Goal: Task Accomplishment & Management: Complete application form

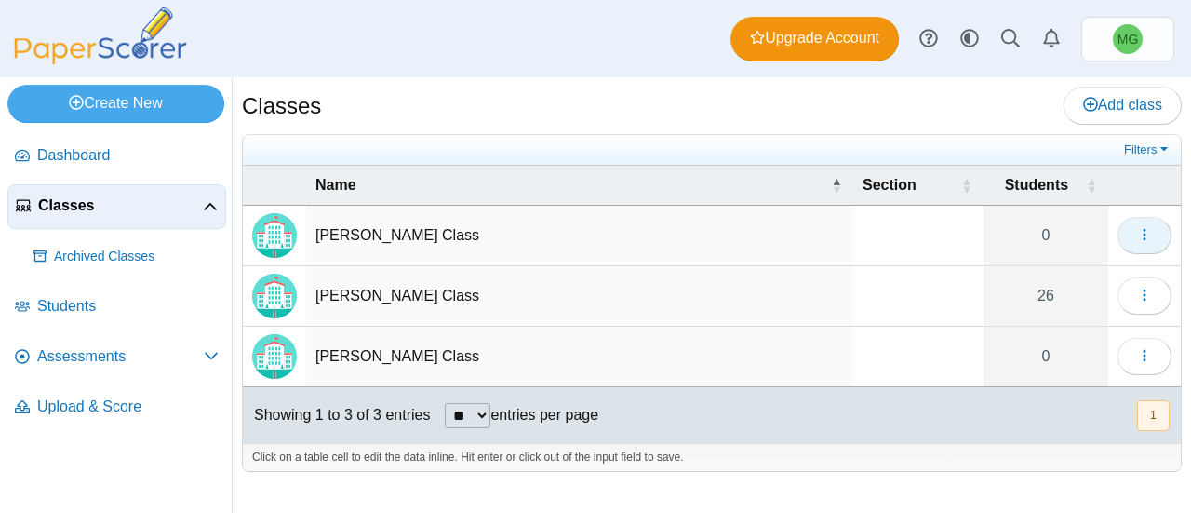
click at [1122, 228] on button "button" at bounding box center [1145, 235] width 54 height 37
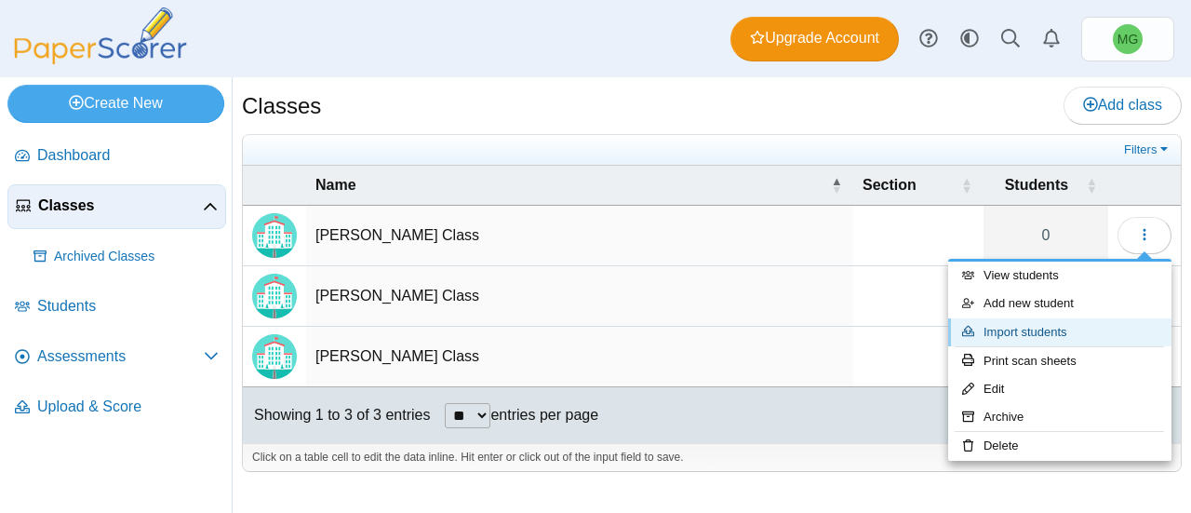
click at [1016, 323] on link "Import students" at bounding box center [1059, 332] width 223 height 28
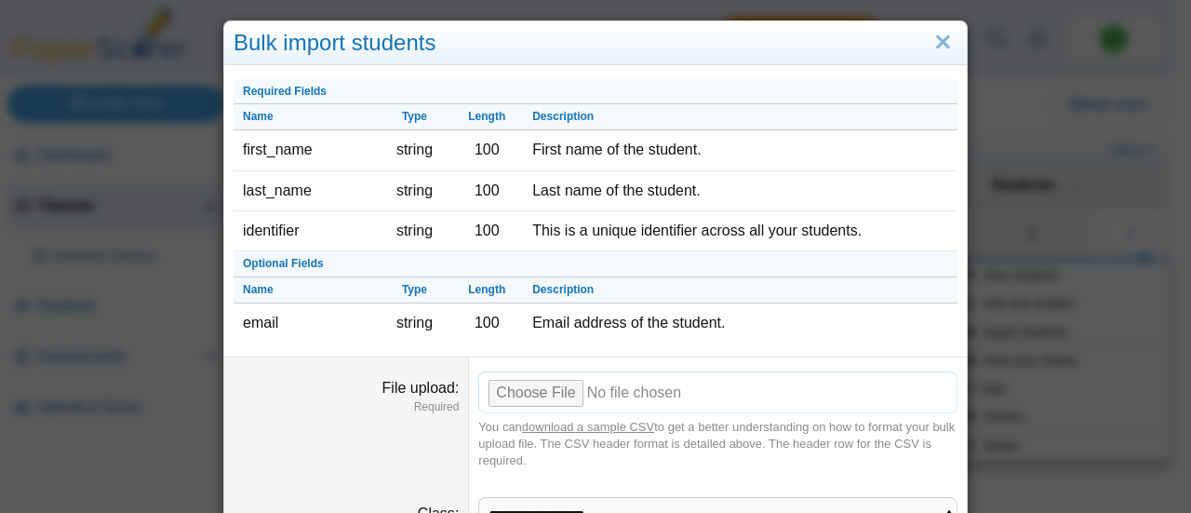
click at [540, 394] on input "File upload" at bounding box center [717, 391] width 479 height 41
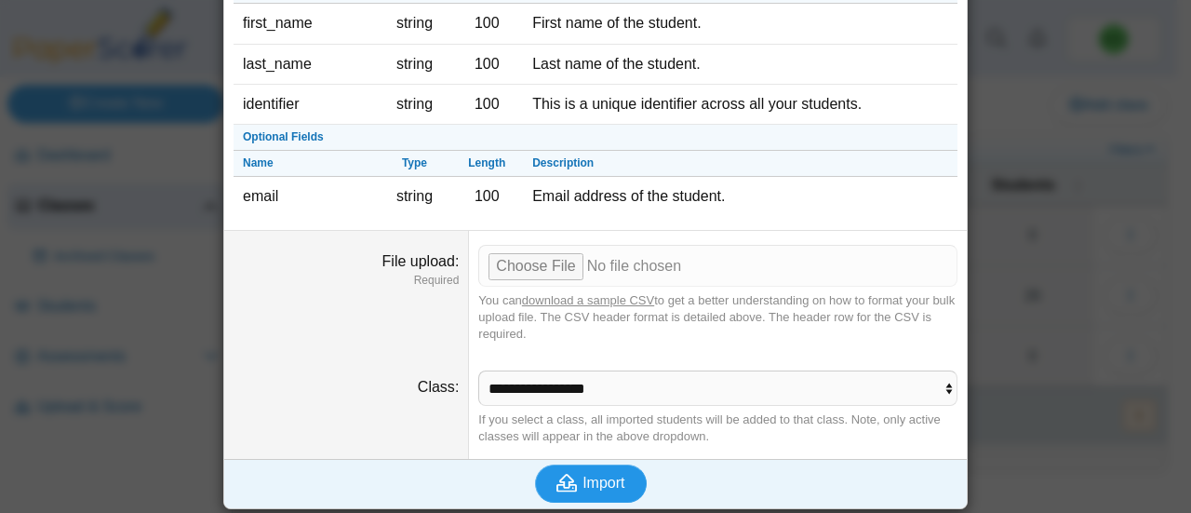
click at [582, 464] on button "Import" at bounding box center [591, 482] width 112 height 37
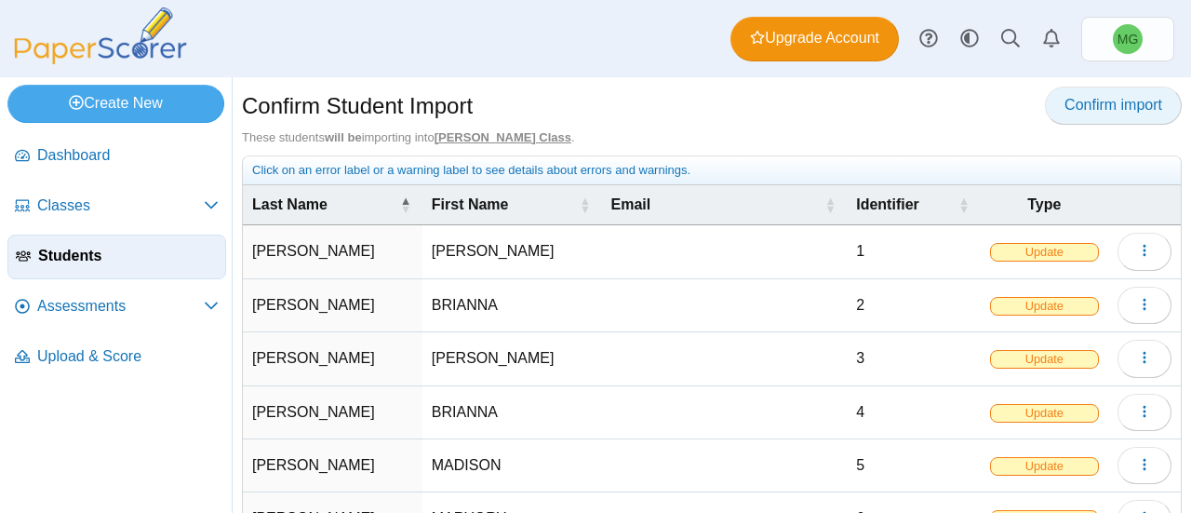
click at [1065, 101] on span "Confirm import" at bounding box center [1114, 105] width 98 height 16
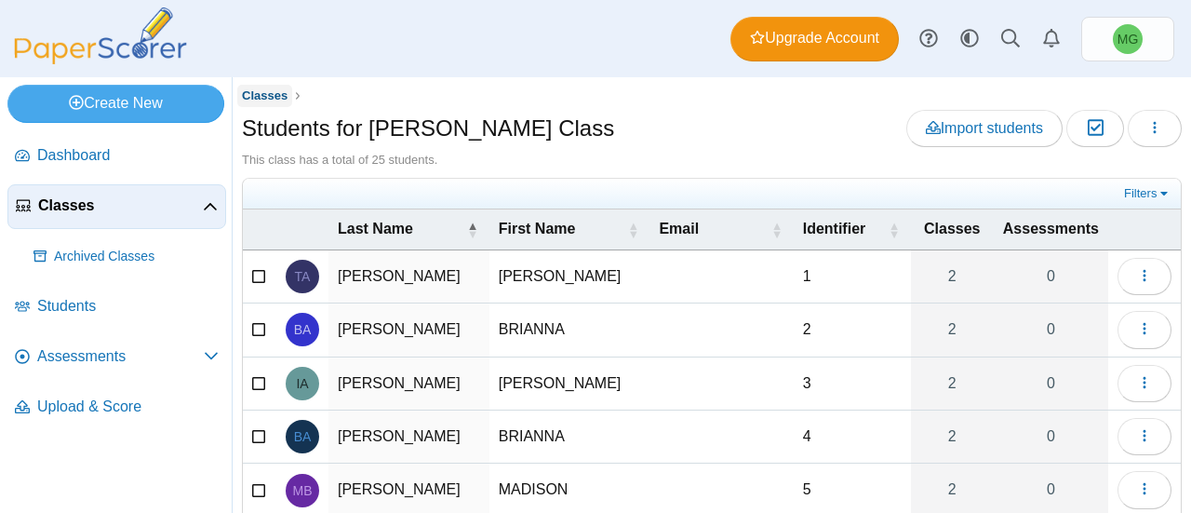
click at [262, 105] on link "Classes" at bounding box center [265, 96] width 56 height 23
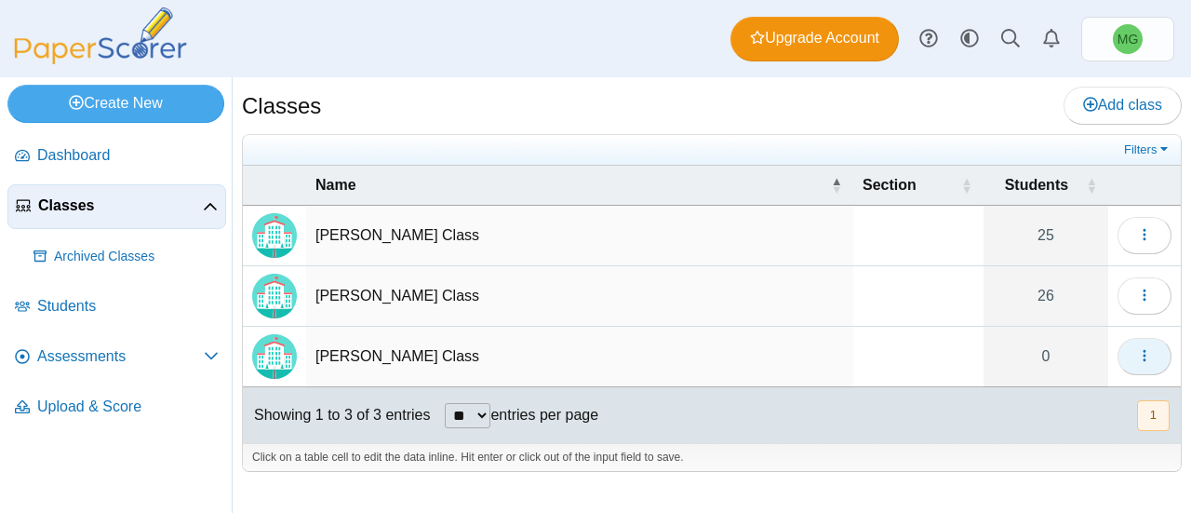
click at [1130, 355] on button "button" at bounding box center [1145, 356] width 54 height 37
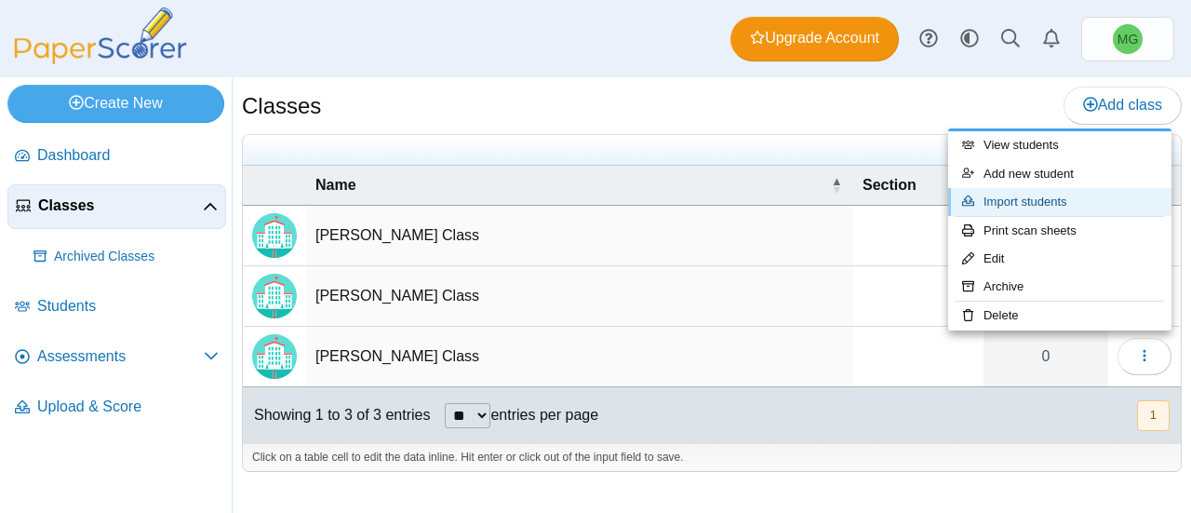
click at [1042, 196] on link "Import students" at bounding box center [1059, 202] width 223 height 28
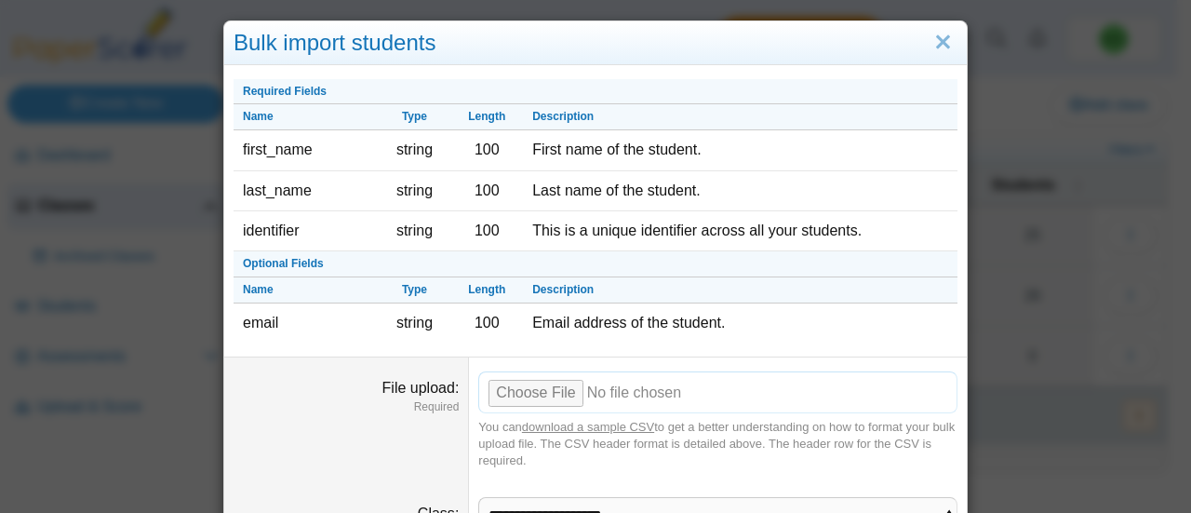
click at [519, 391] on input "File upload" at bounding box center [717, 391] width 479 height 41
type input "**********"
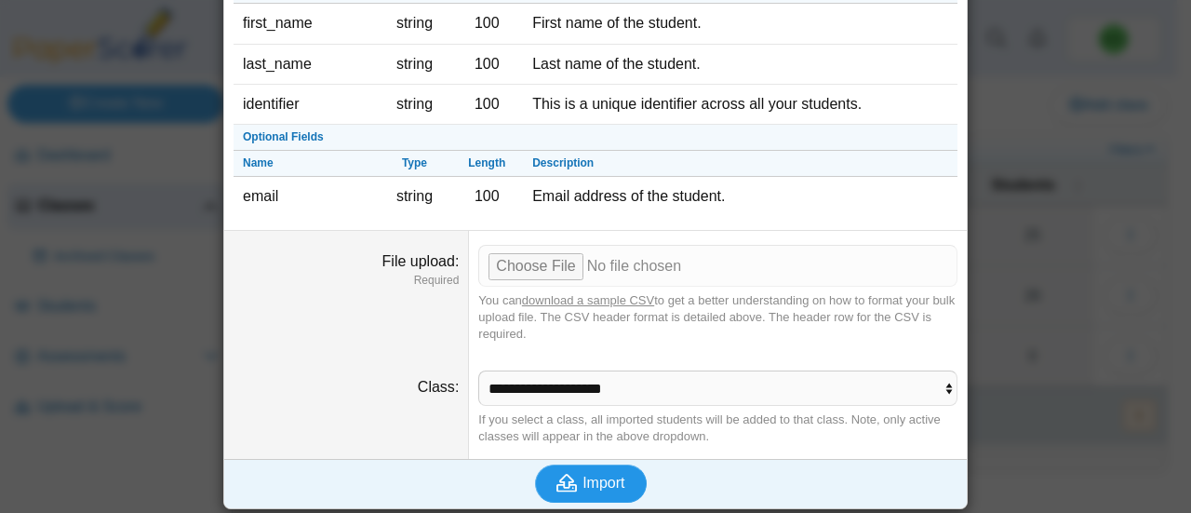
click at [583, 485] on span "Import" at bounding box center [604, 483] width 42 height 16
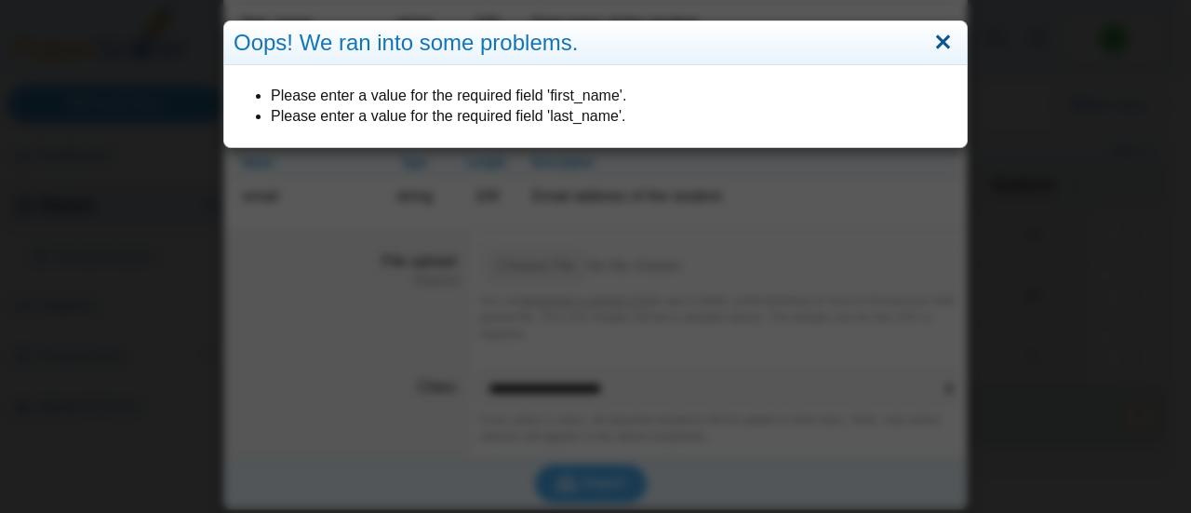
click at [934, 34] on link "Close" at bounding box center [943, 43] width 29 height 32
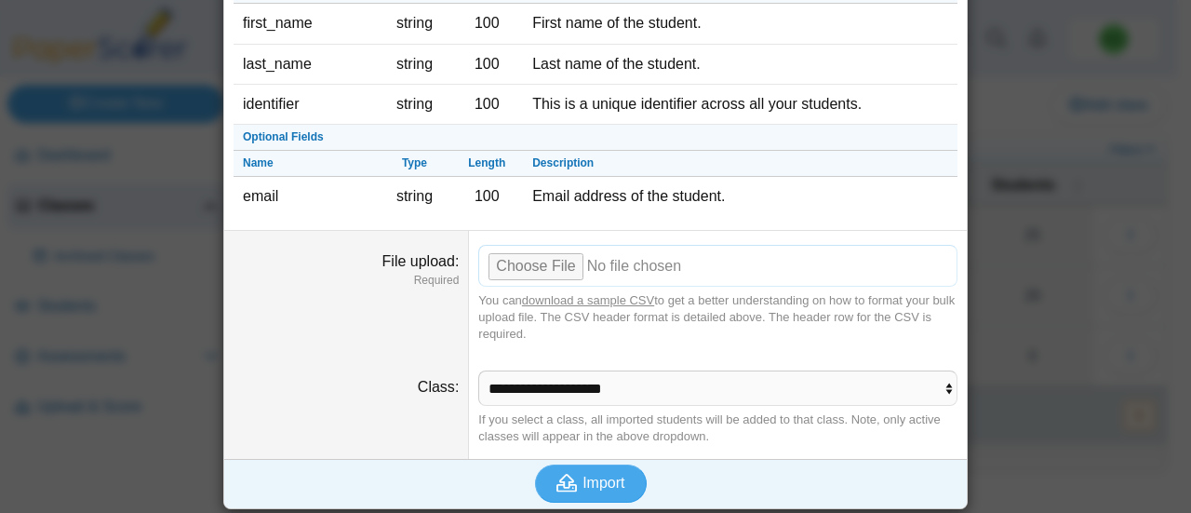
click at [529, 264] on input "File upload" at bounding box center [717, 265] width 479 height 41
click at [534, 252] on input "File upload" at bounding box center [717, 265] width 479 height 41
type input "**********"
click at [611, 464] on button "Import" at bounding box center [591, 482] width 112 height 37
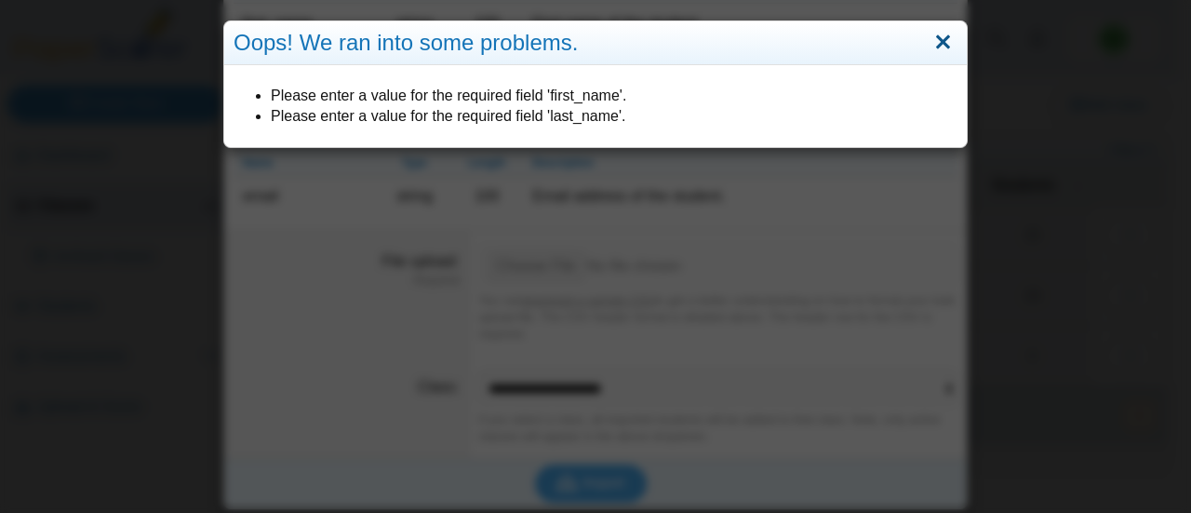
click at [937, 44] on link "Close" at bounding box center [943, 43] width 29 height 32
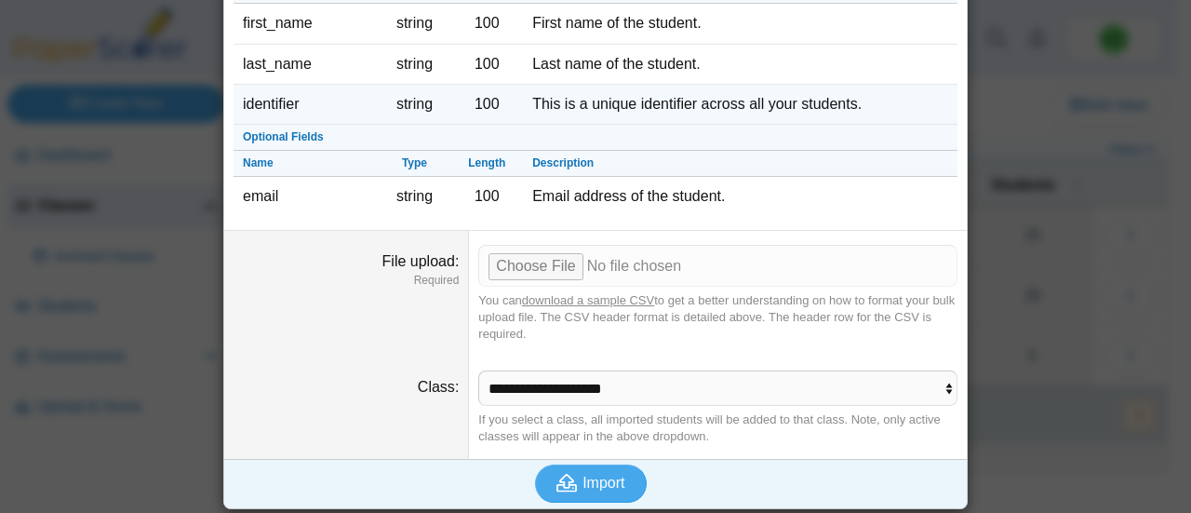
scroll to position [0, 0]
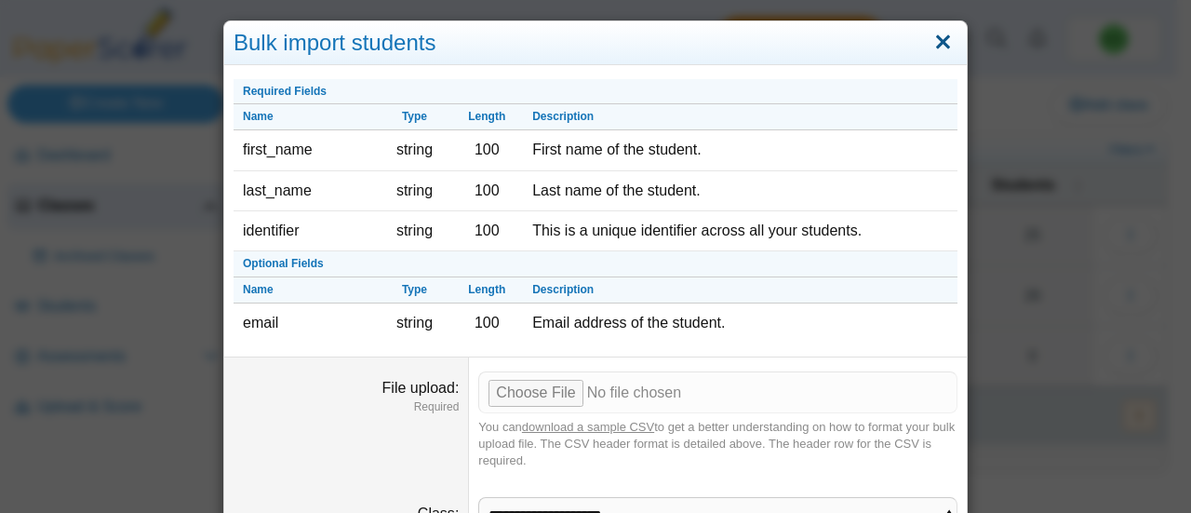
click at [943, 38] on link "Close" at bounding box center [943, 43] width 29 height 32
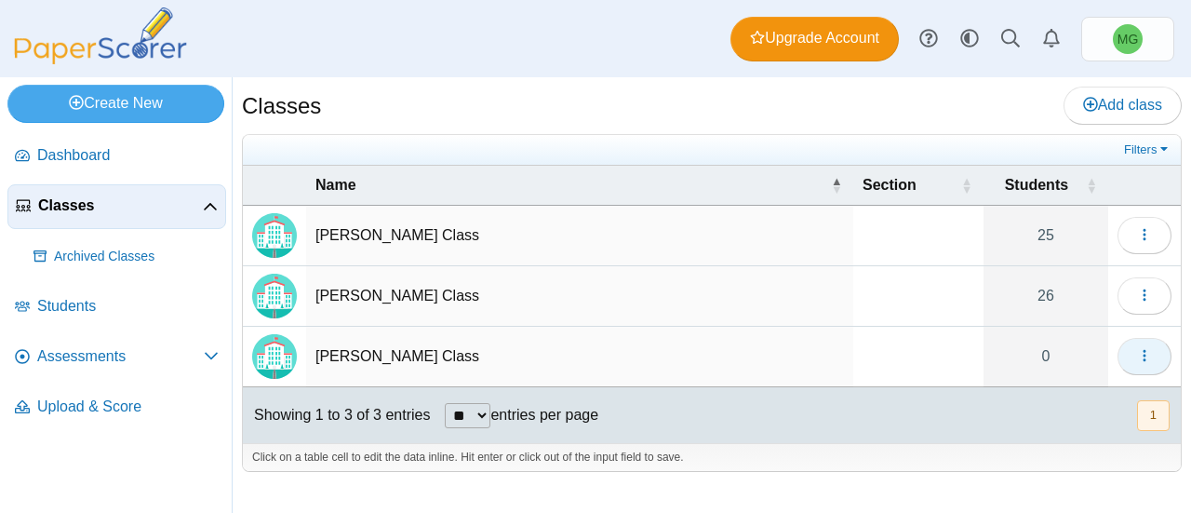
click at [1141, 348] on icon "button" at bounding box center [1144, 356] width 15 height 16
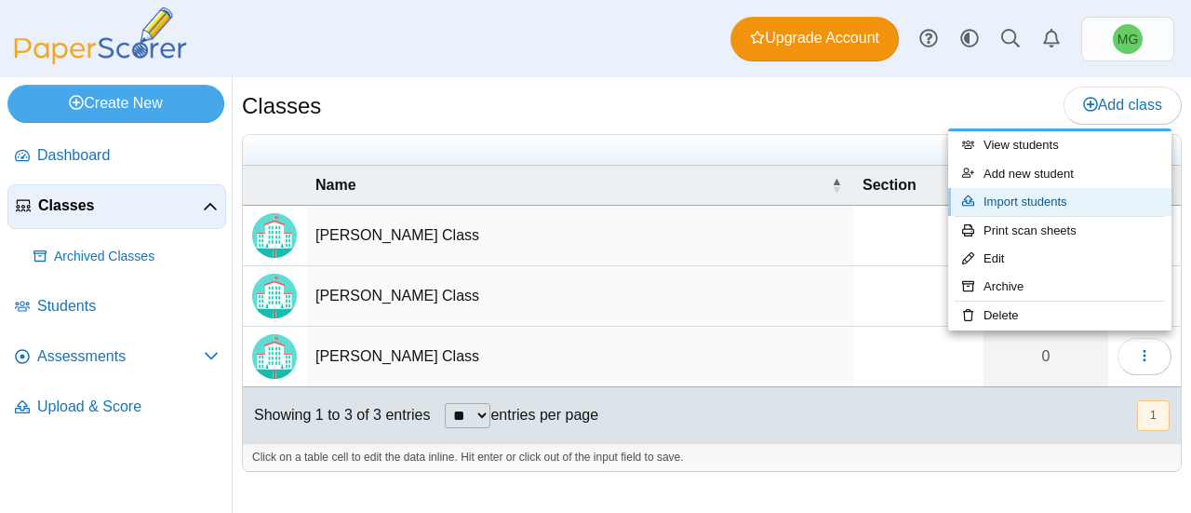
click at [1044, 208] on link "Import students" at bounding box center [1059, 202] width 223 height 28
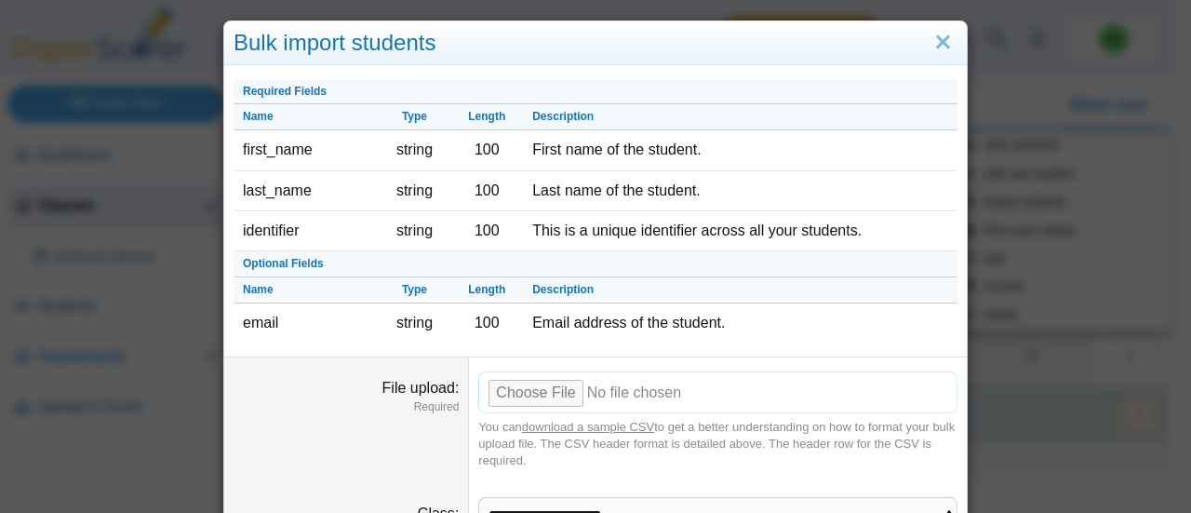
click at [519, 387] on input "File upload" at bounding box center [717, 391] width 479 height 41
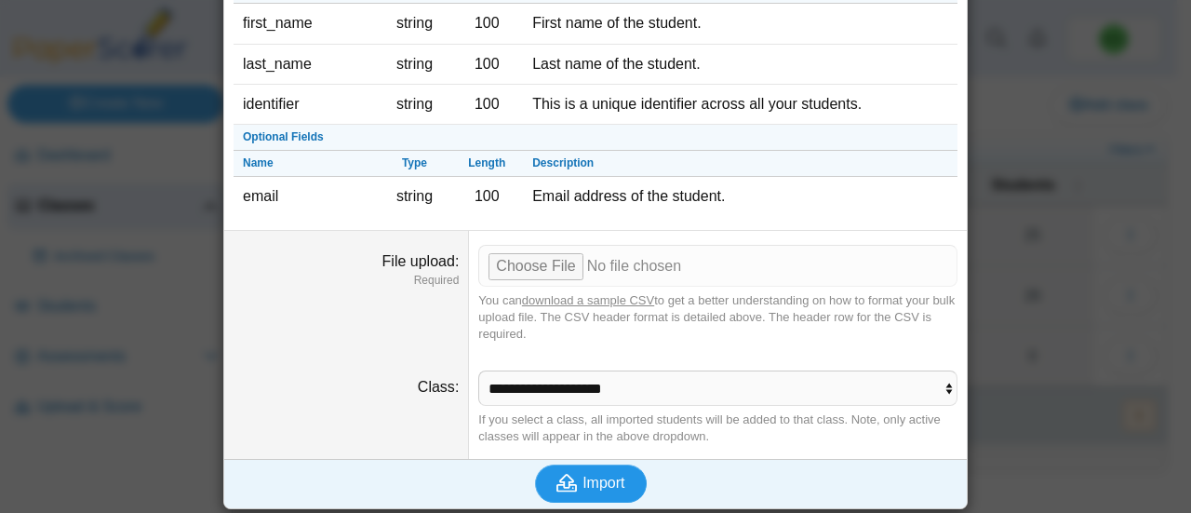
click at [567, 490] on button "Import" at bounding box center [591, 482] width 112 height 37
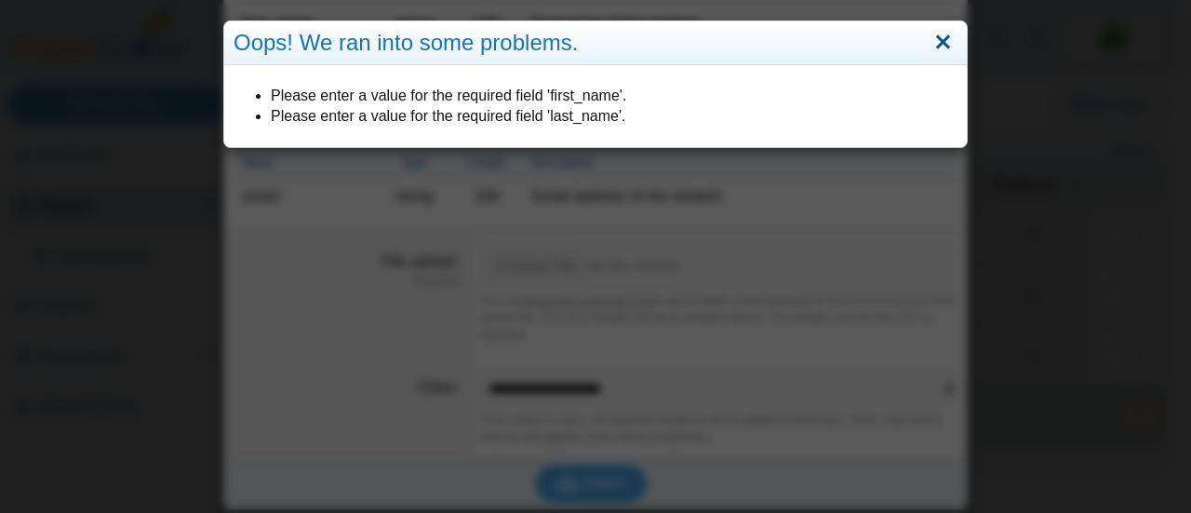
click at [936, 52] on link "Close" at bounding box center [943, 43] width 29 height 32
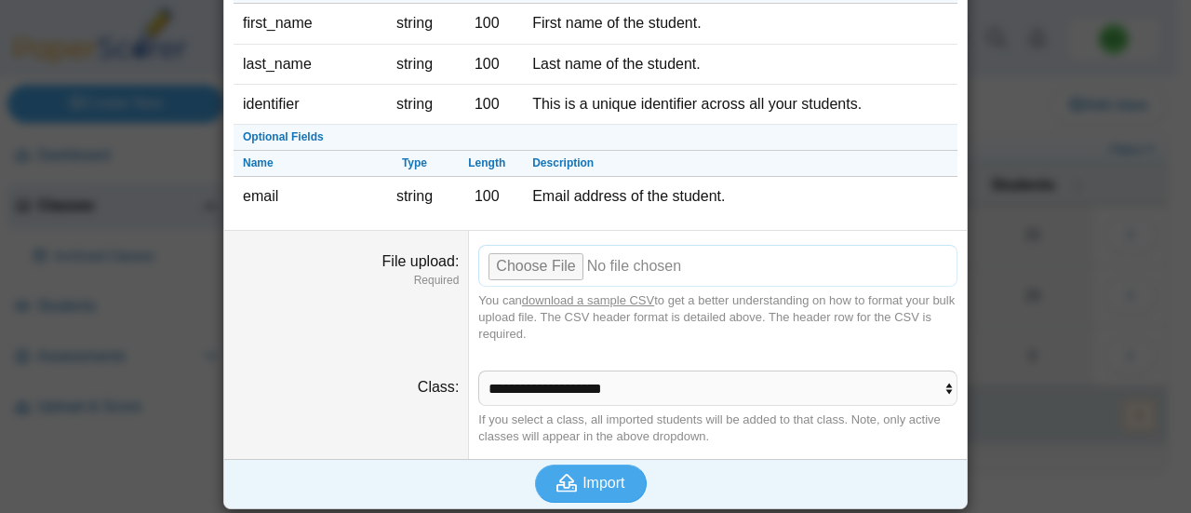
click at [501, 267] on input "File upload" at bounding box center [717, 265] width 479 height 41
click at [547, 275] on input "File upload" at bounding box center [717, 265] width 479 height 41
type input "**********"
click at [583, 475] on span "Import" at bounding box center [604, 483] width 42 height 16
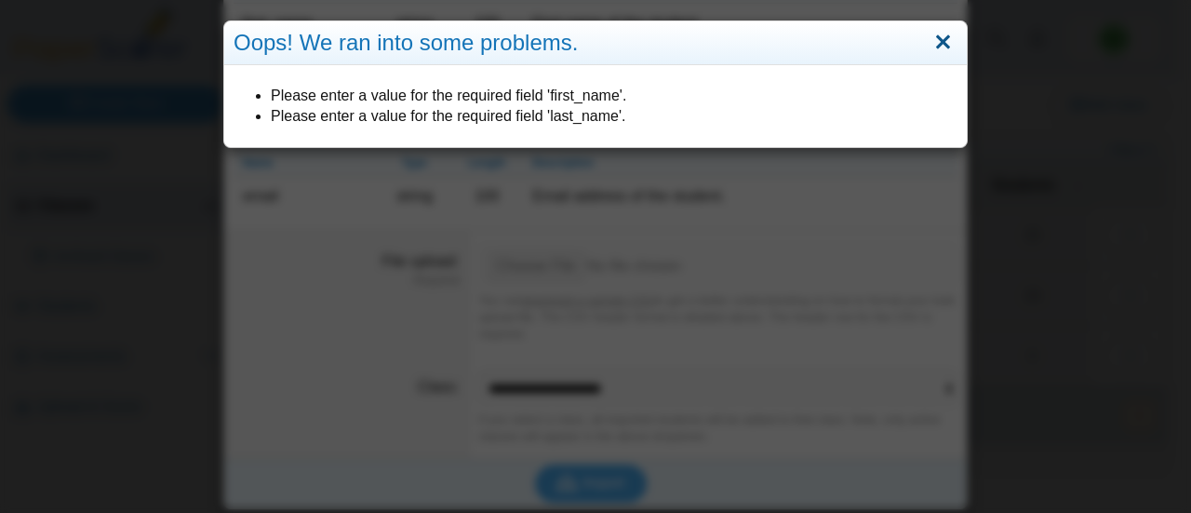
click at [932, 46] on link "Close" at bounding box center [943, 43] width 29 height 32
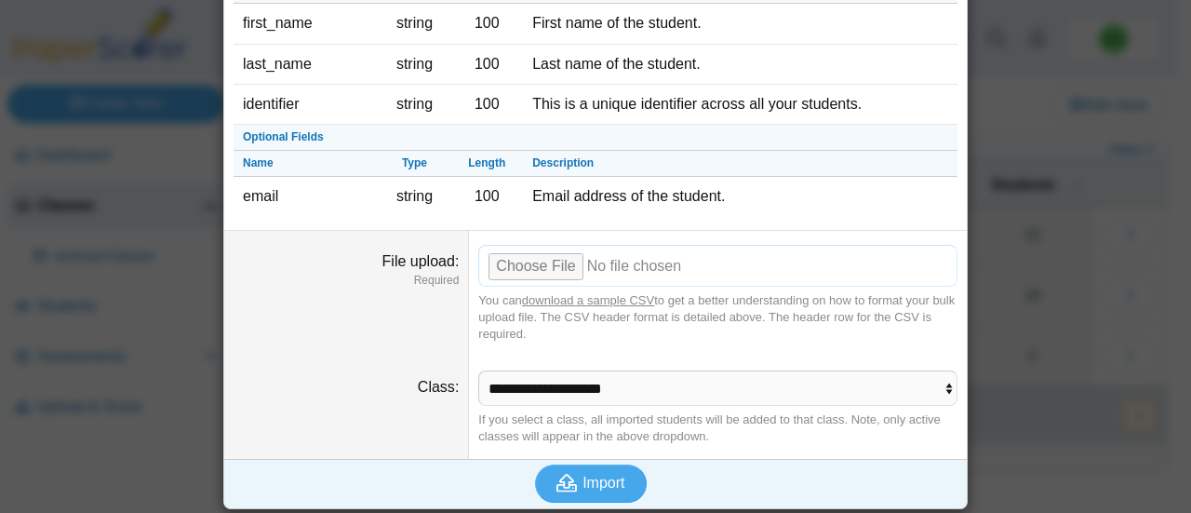
click at [516, 271] on input "File upload" at bounding box center [717, 265] width 479 height 41
click at [557, 474] on use "submit" at bounding box center [567, 483] width 20 height 18
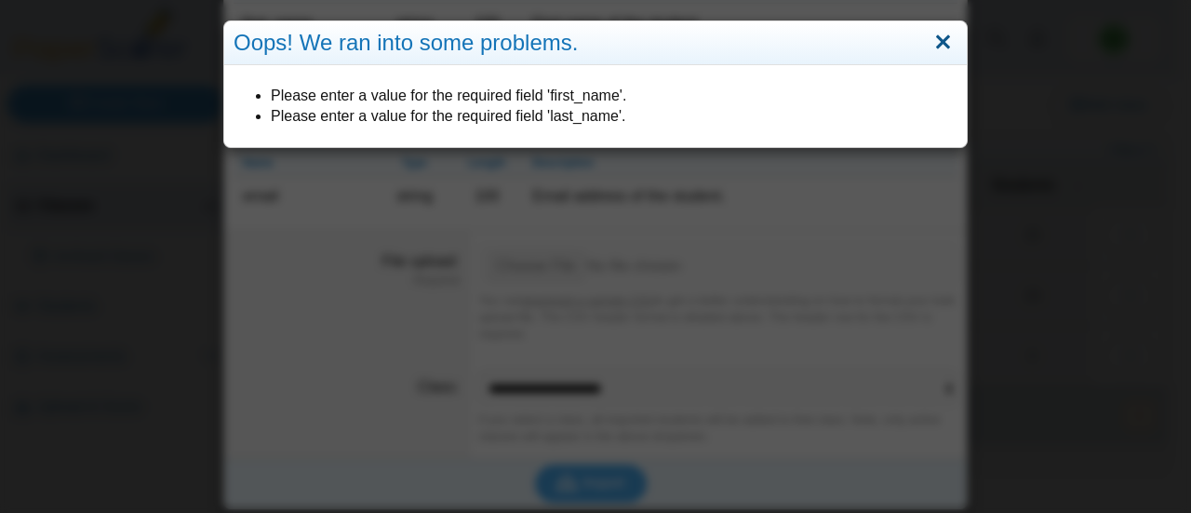
click at [939, 40] on link "Close" at bounding box center [943, 43] width 29 height 32
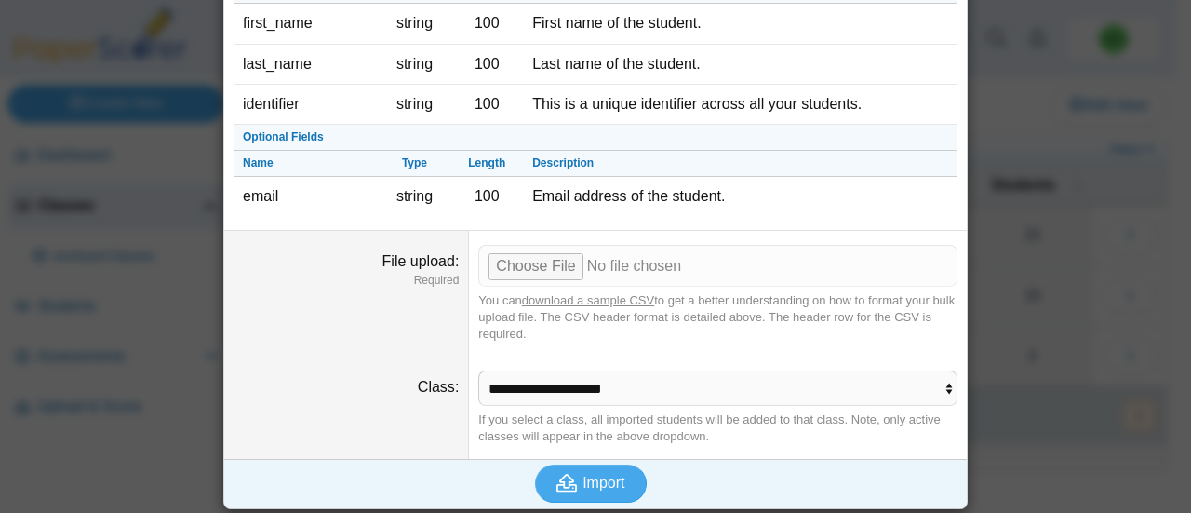
scroll to position [0, 0]
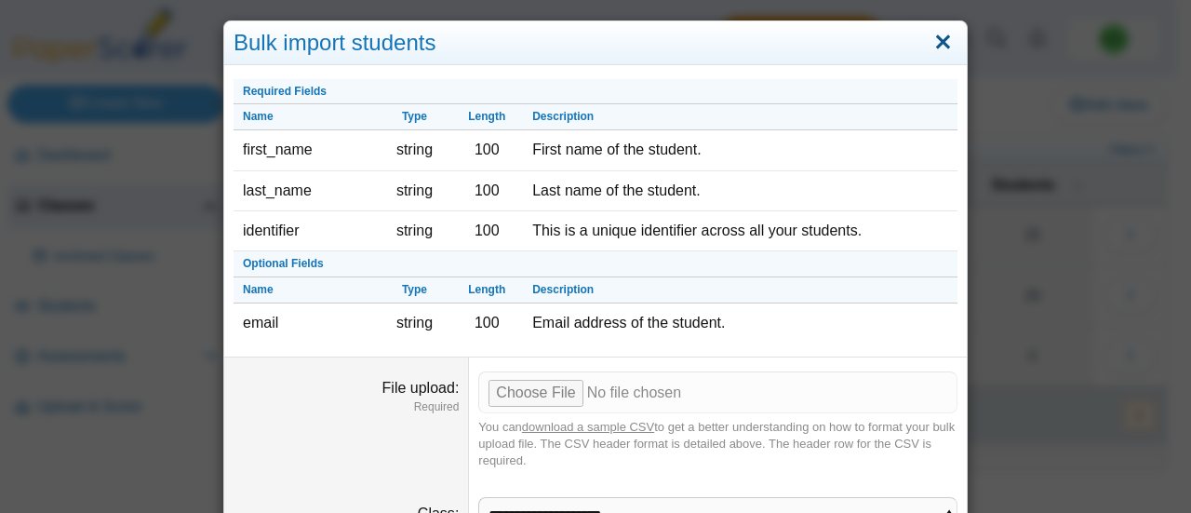
click at [940, 34] on link "Close" at bounding box center [943, 43] width 29 height 32
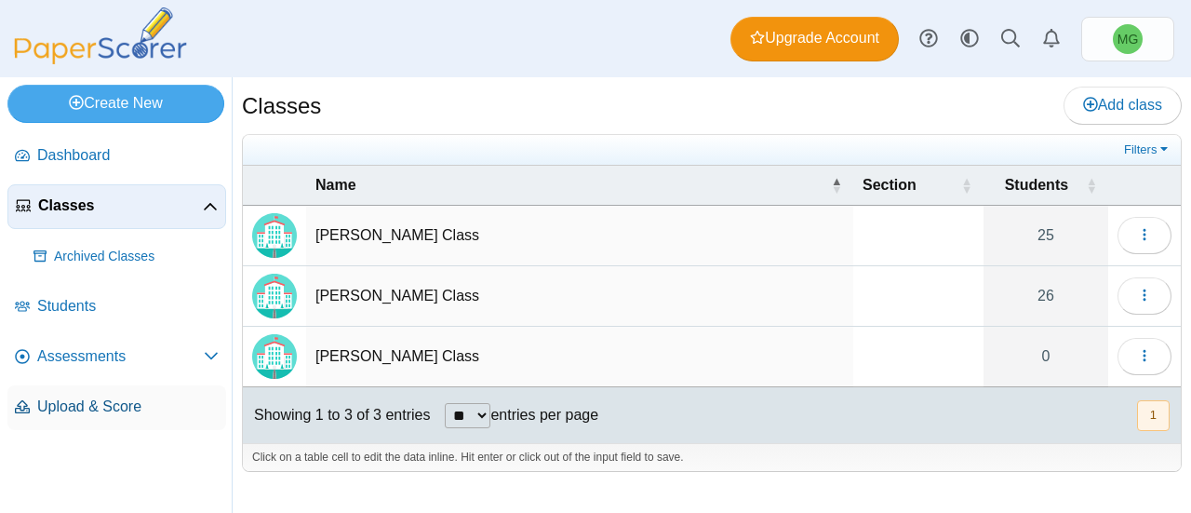
click at [150, 403] on span "Upload & Score" at bounding box center [127, 406] width 181 height 20
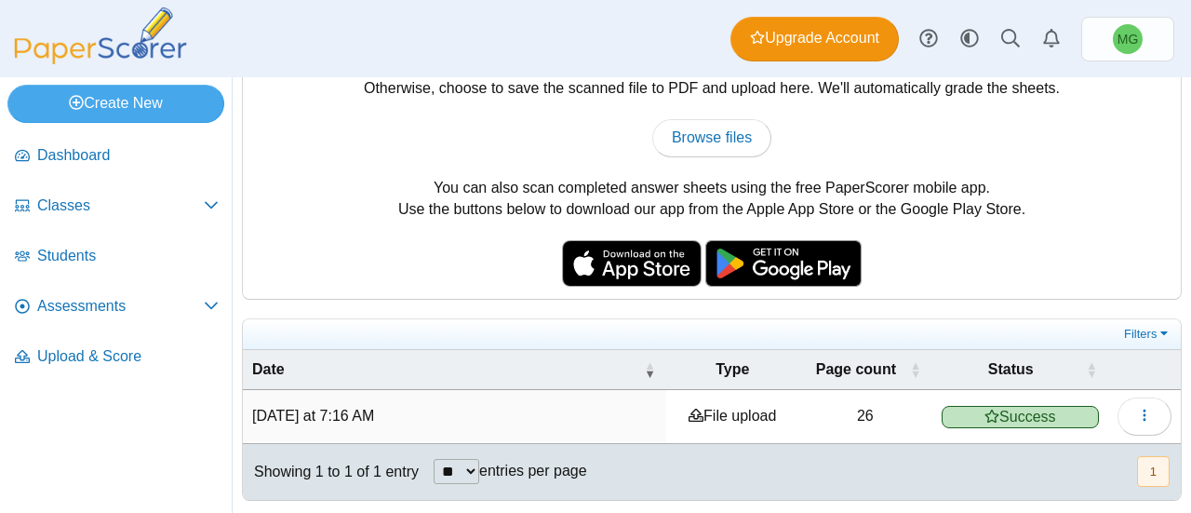
scroll to position [98, 0]
click at [730, 409] on td "File upload" at bounding box center [732, 416] width 132 height 53
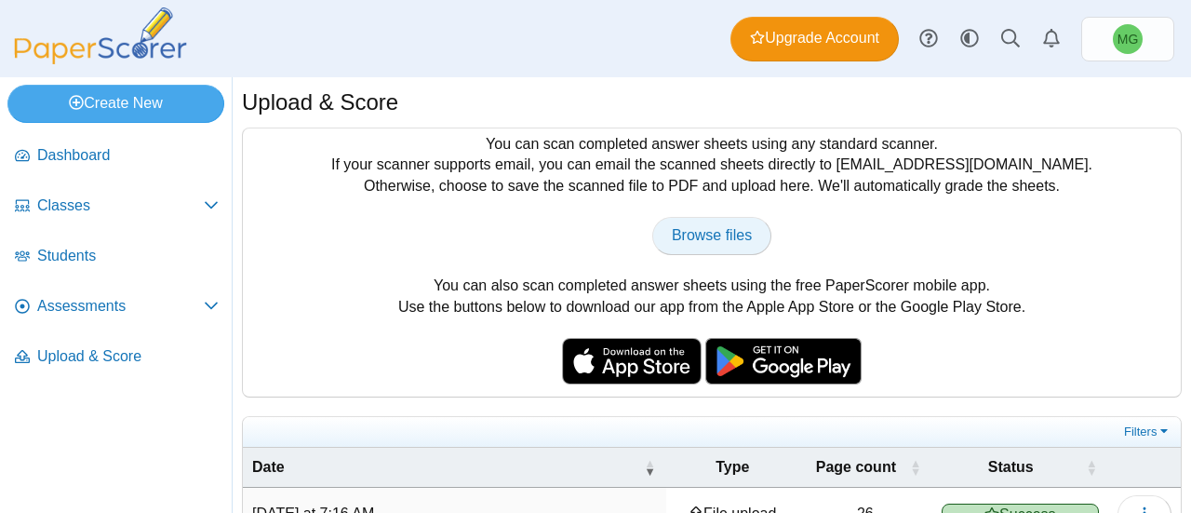
click at [690, 238] on span "Browse files" at bounding box center [712, 235] width 80 height 16
type input "**********"
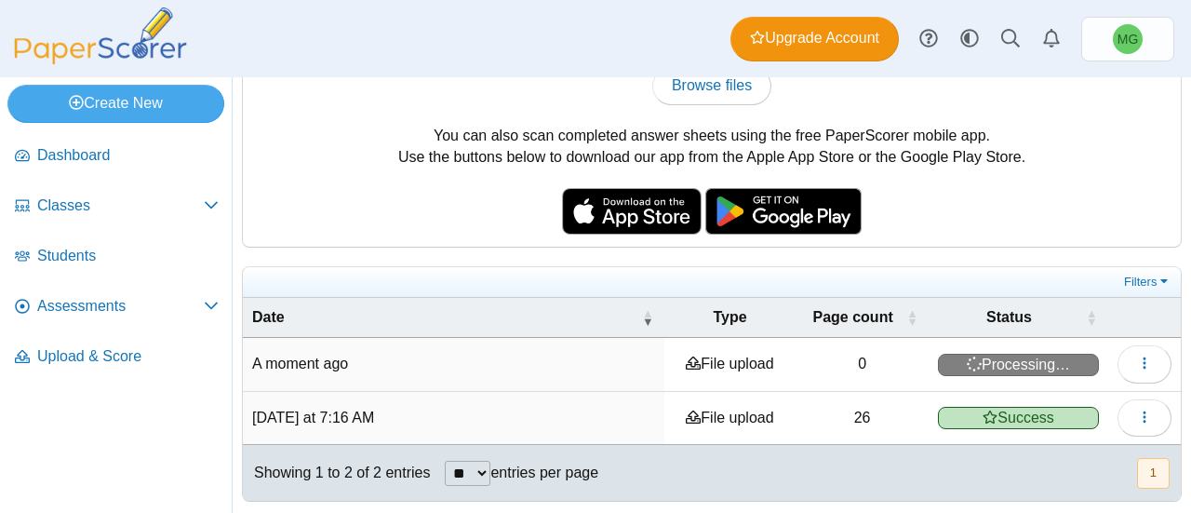
click at [629, 367] on td "A moment ago" at bounding box center [454, 364] width 422 height 53
click at [76, 204] on span "Classes" at bounding box center [120, 205] width 167 height 20
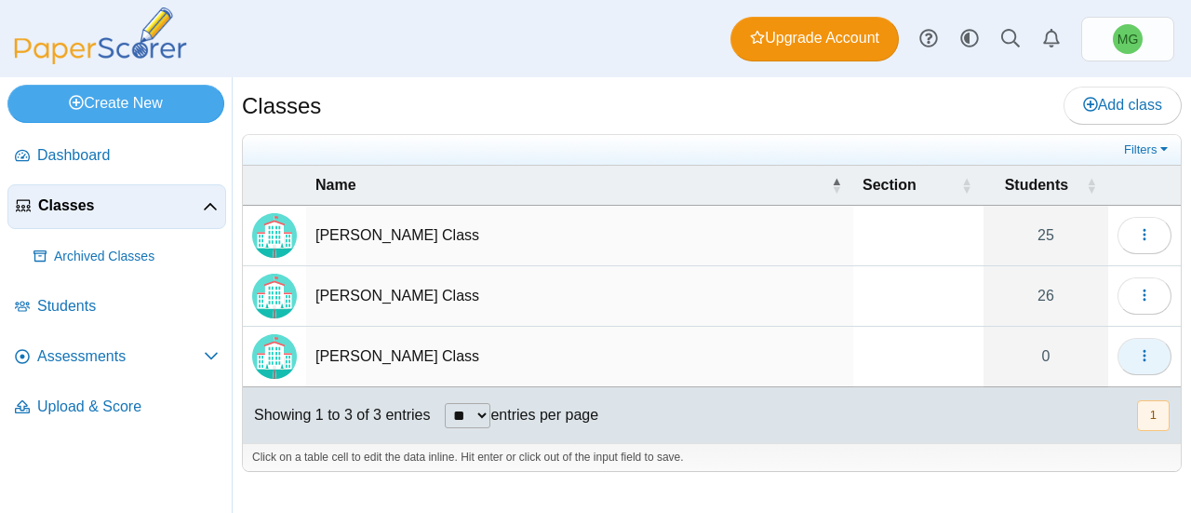
click at [1139, 338] on button "button" at bounding box center [1145, 356] width 54 height 37
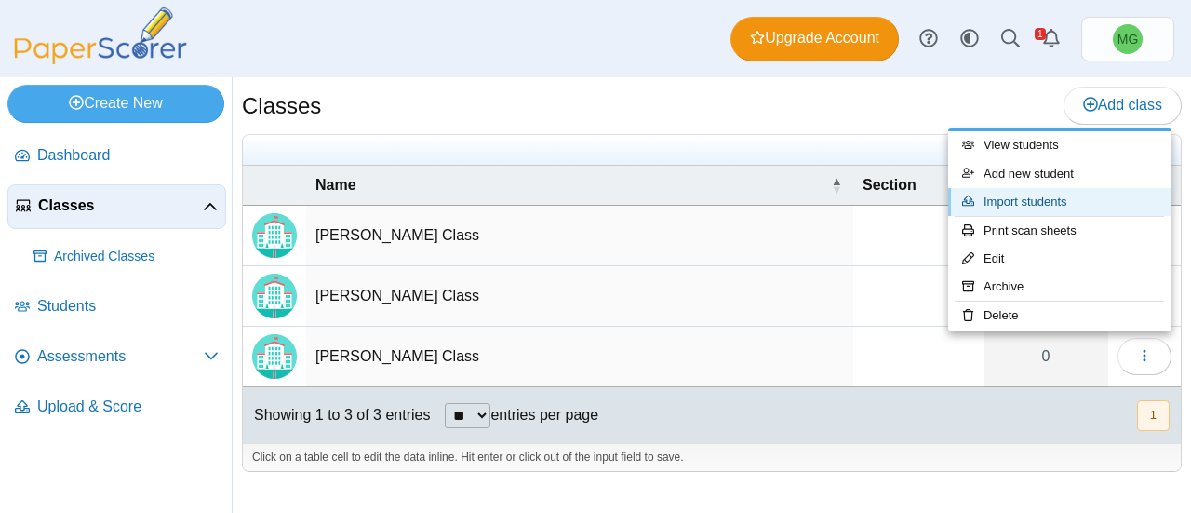
click at [1039, 200] on link "Import students" at bounding box center [1059, 202] width 223 height 28
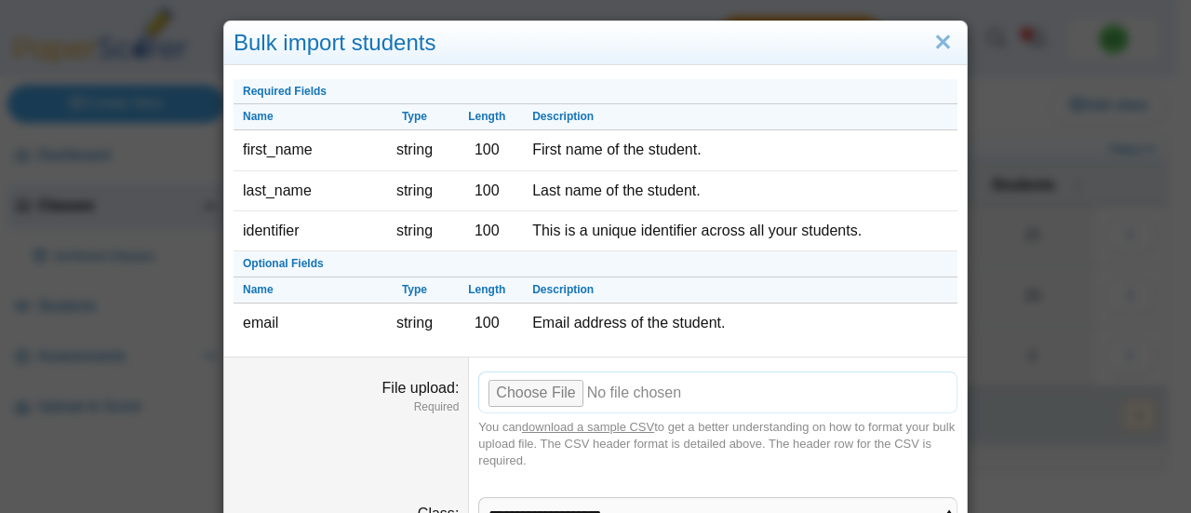
click at [547, 395] on input "File upload" at bounding box center [717, 391] width 479 height 41
type input "**********"
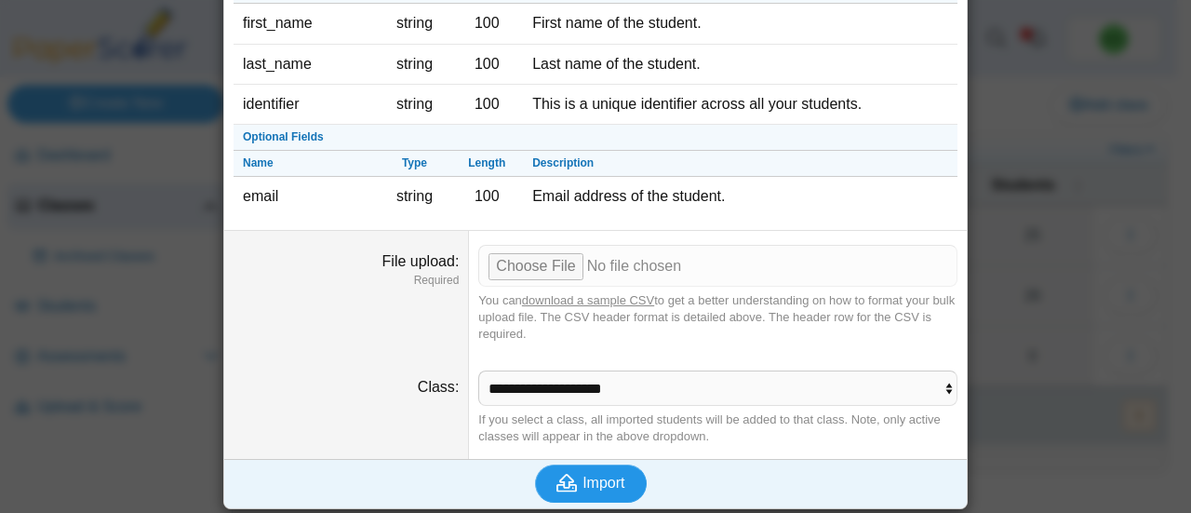
click at [596, 483] on span "Import" at bounding box center [604, 483] width 42 height 16
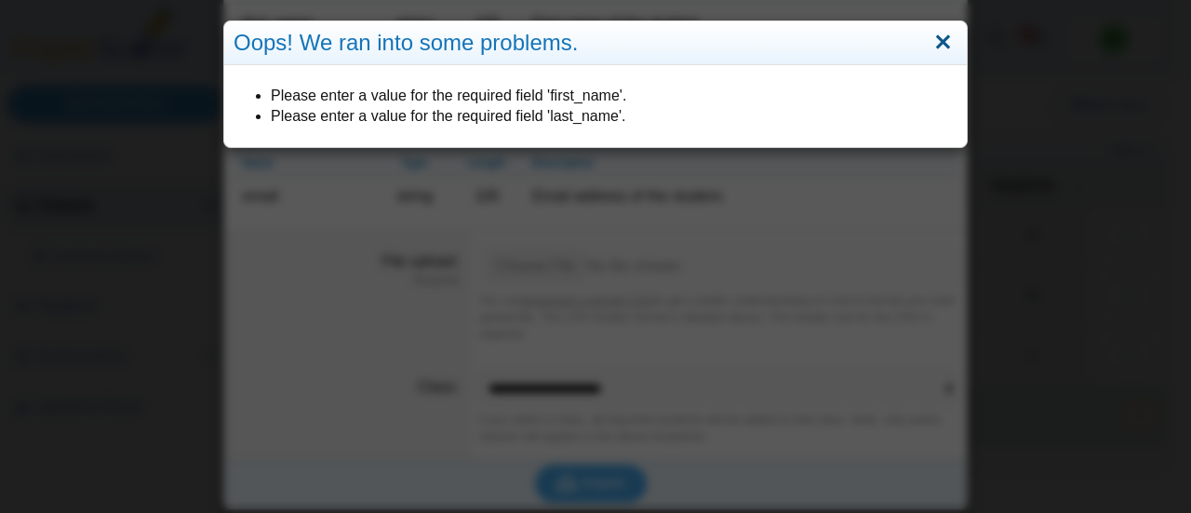
click at [934, 37] on link "Close" at bounding box center [943, 43] width 29 height 32
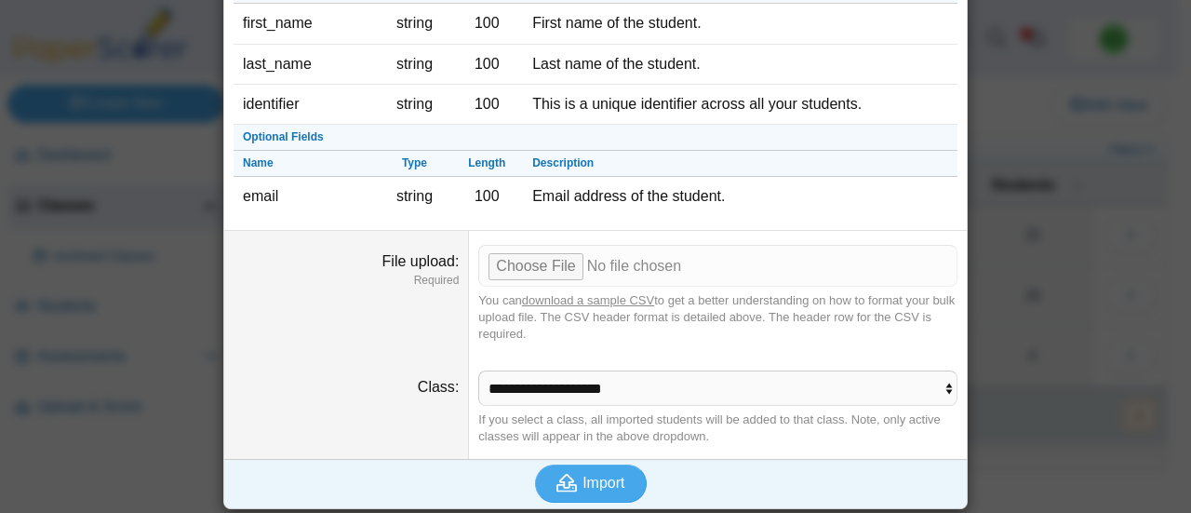
scroll to position [0, 0]
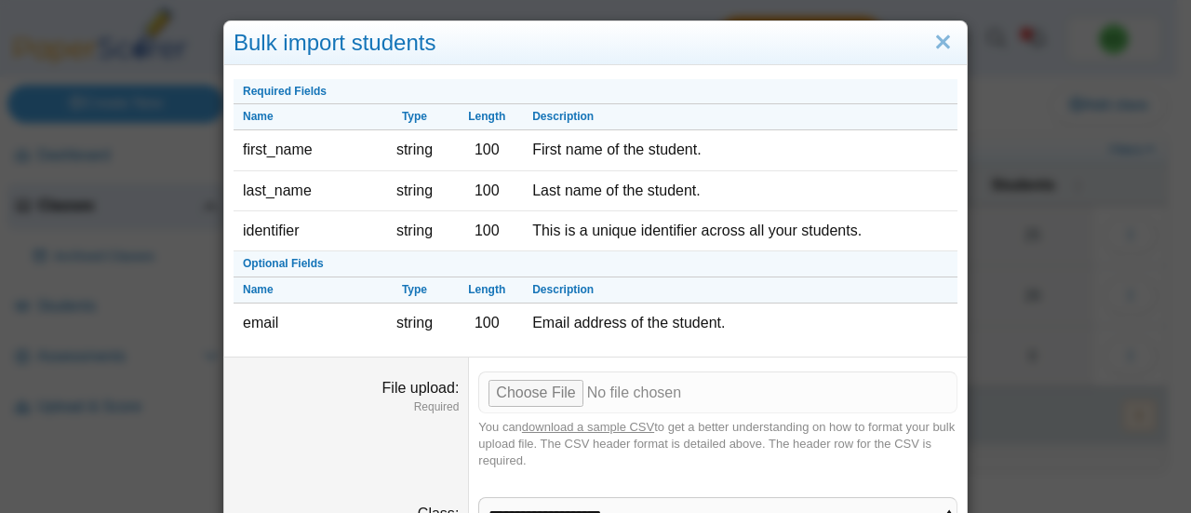
click at [588, 410] on dd "You can download a sample CSV to get a better understanding on how to format yo…" at bounding box center [718, 420] width 498 height 126
click at [601, 399] on input "File upload" at bounding box center [717, 391] width 479 height 41
click at [1018, 343] on div "Bulk import students Required Fields Name Type Length Description first_name st…" at bounding box center [595, 256] width 1191 height 513
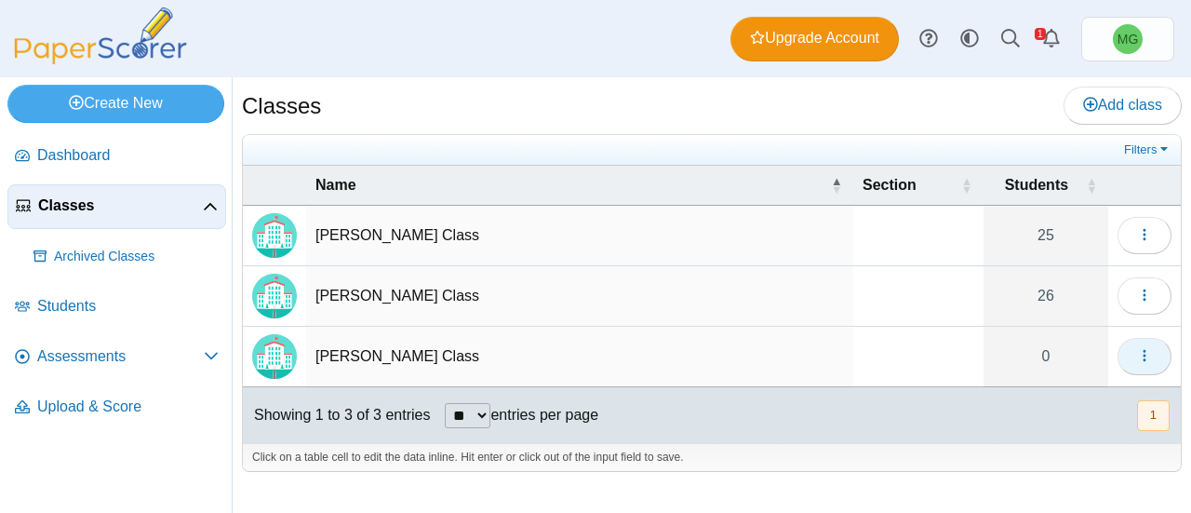
click at [1137, 339] on button "button" at bounding box center [1145, 356] width 54 height 37
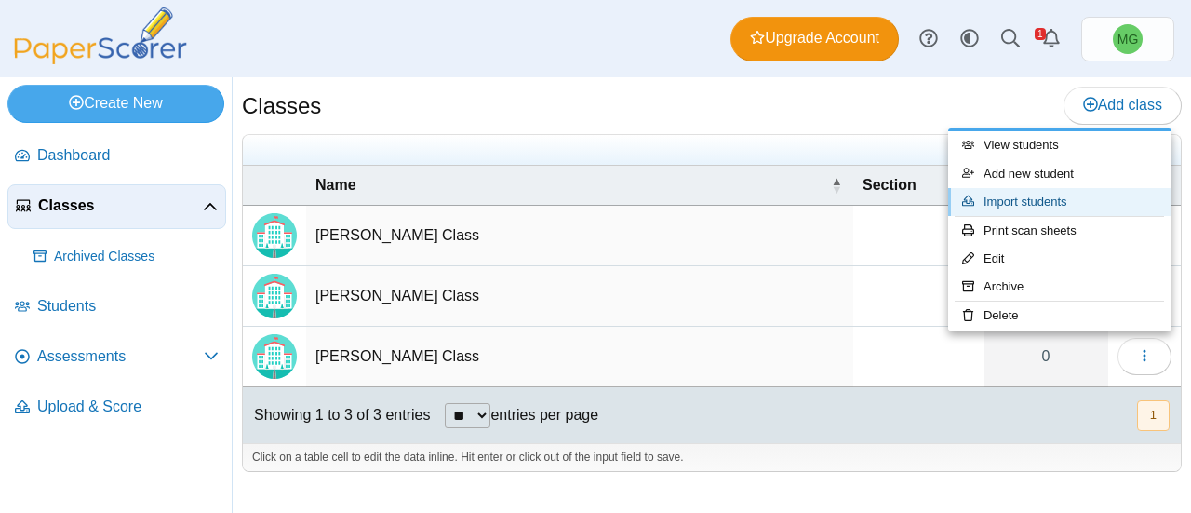
click at [1045, 211] on link "Import students" at bounding box center [1059, 202] width 223 height 28
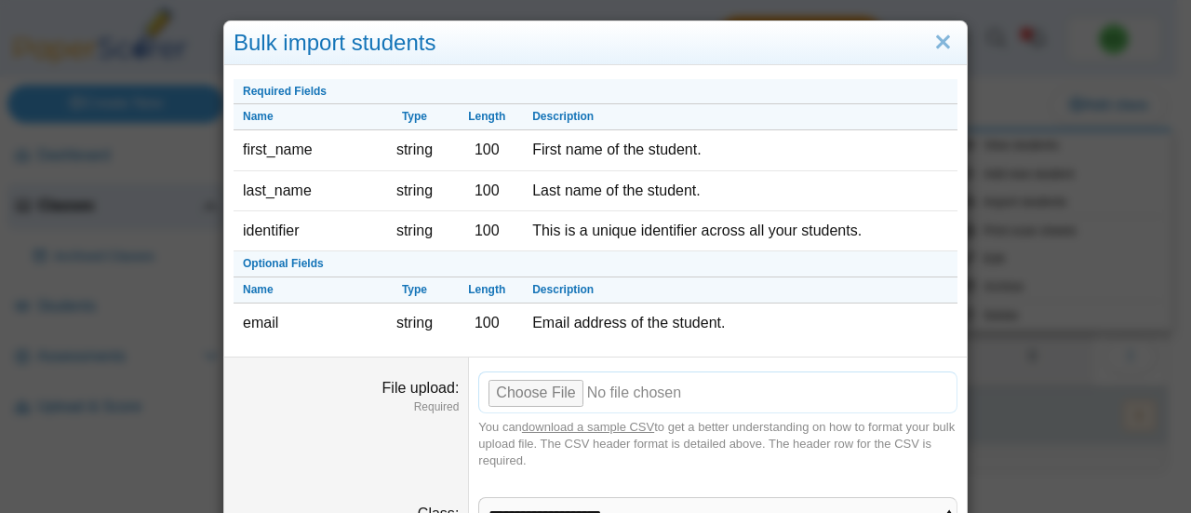
click at [519, 396] on input "File upload" at bounding box center [717, 391] width 479 height 41
type input "**********"
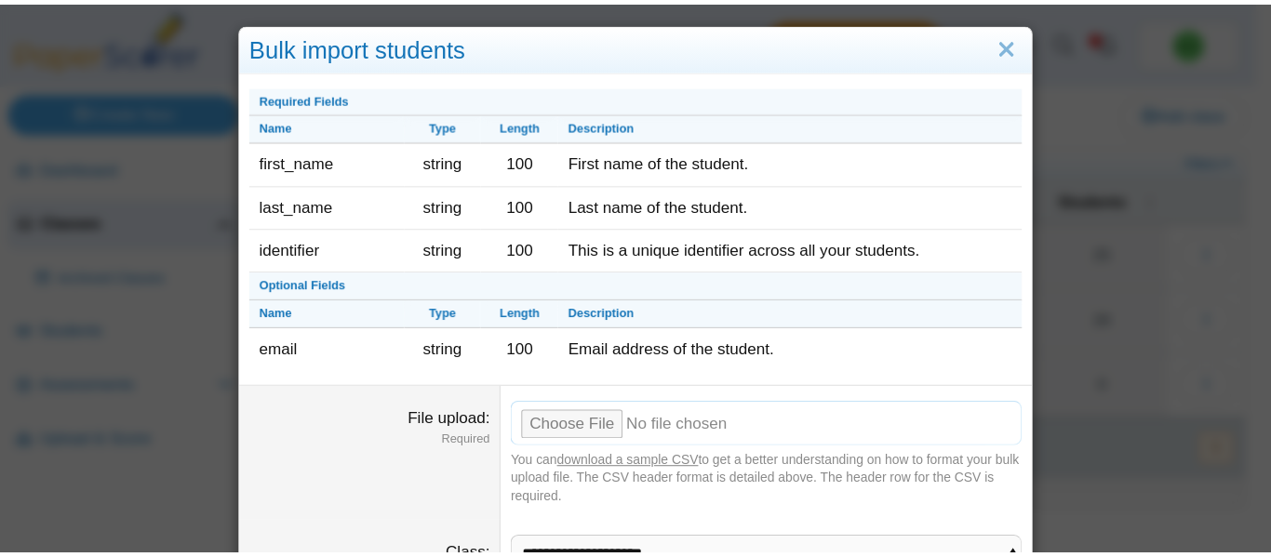
scroll to position [127, 0]
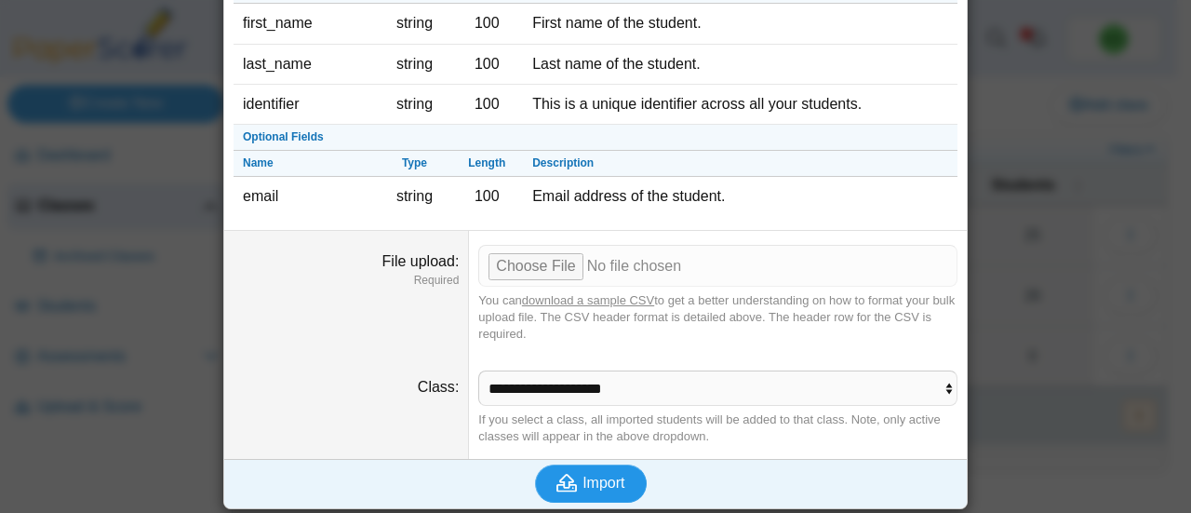
click at [583, 479] on span "Import" at bounding box center [604, 483] width 42 height 16
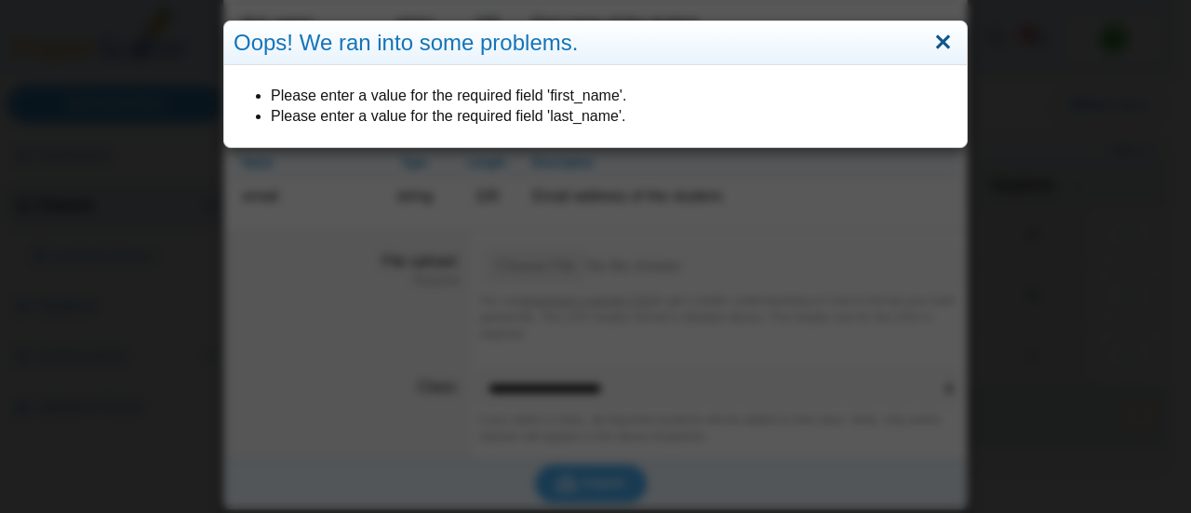
click at [942, 42] on link "Close" at bounding box center [943, 43] width 29 height 32
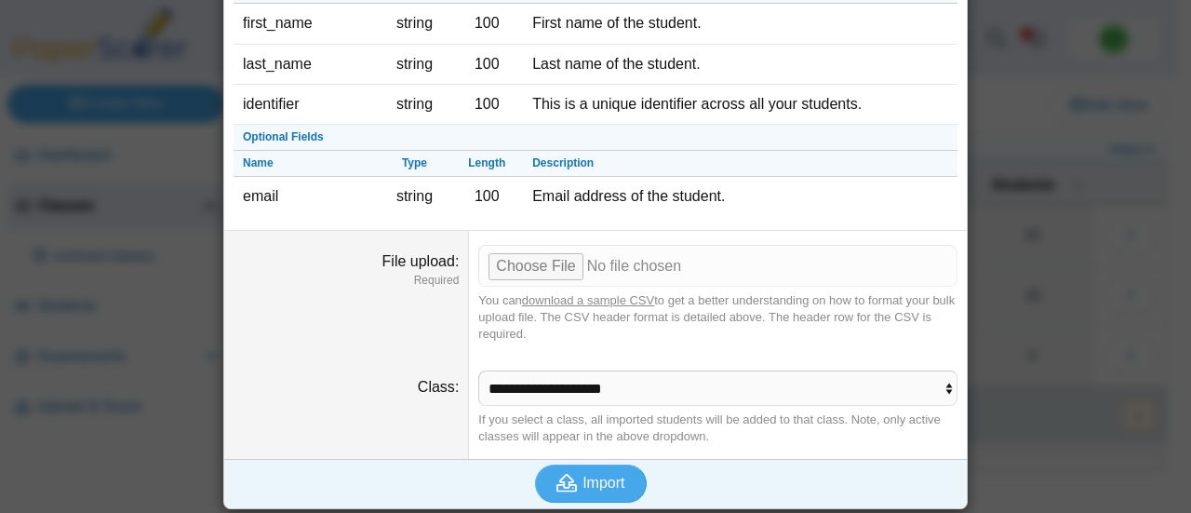
click at [1042, 338] on div "Bulk import students Required Fields Name Type Length Description first_name st…" at bounding box center [595, 256] width 1191 height 513
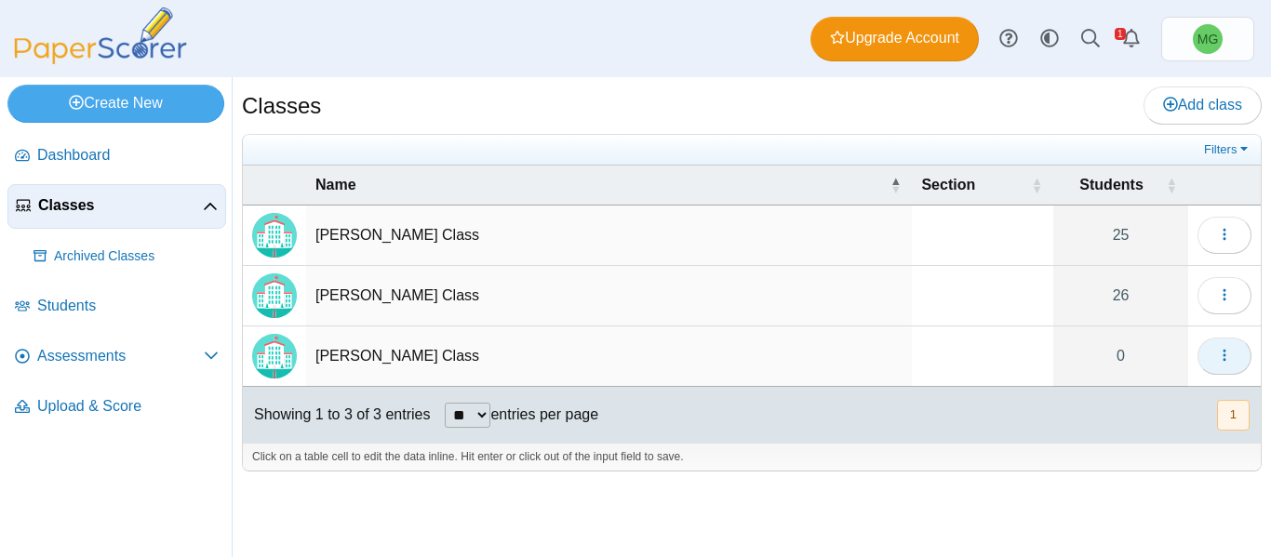
click at [1190, 364] on span "button" at bounding box center [1224, 356] width 15 height 16
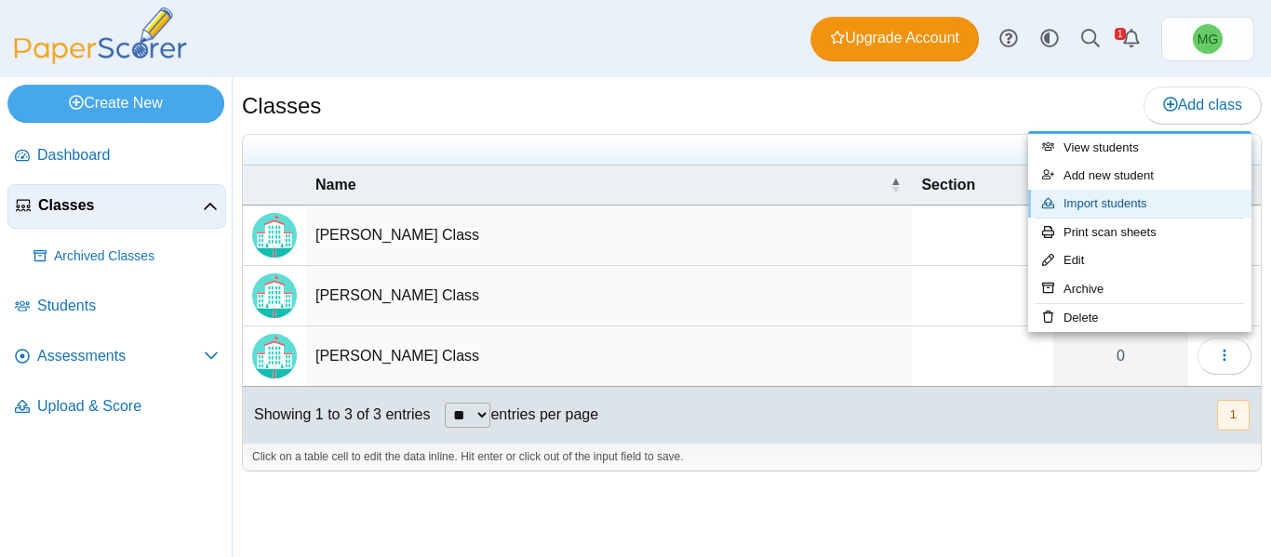
click at [1122, 194] on link "Import students" at bounding box center [1139, 204] width 223 height 28
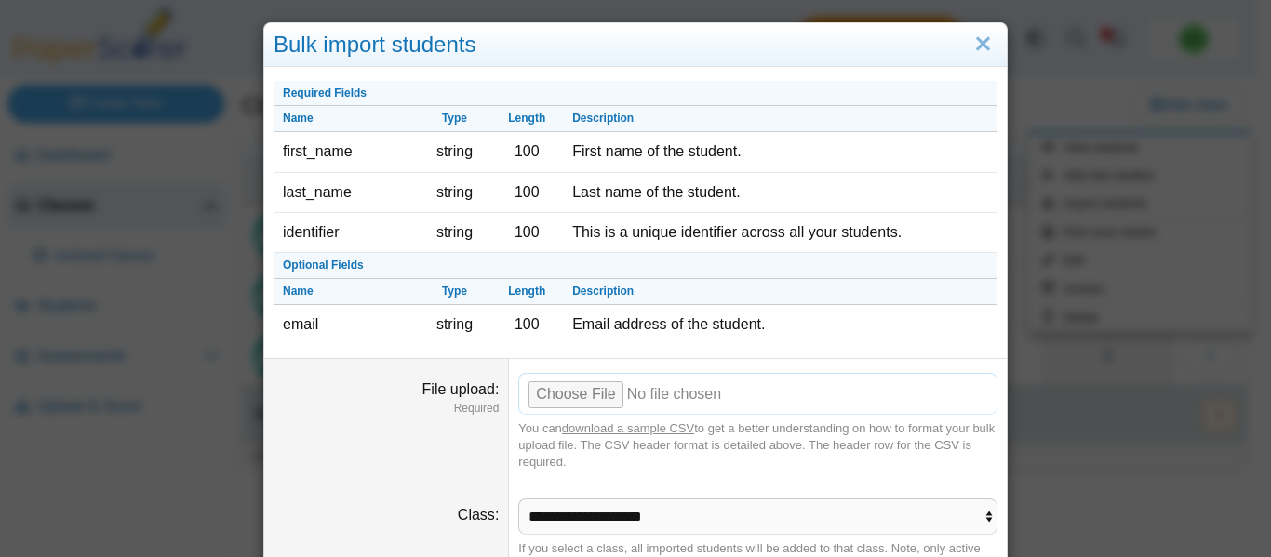
click at [598, 391] on input "File upload" at bounding box center [757, 393] width 479 height 41
click at [577, 401] on input "File upload" at bounding box center [757, 393] width 479 height 41
type input "**********"
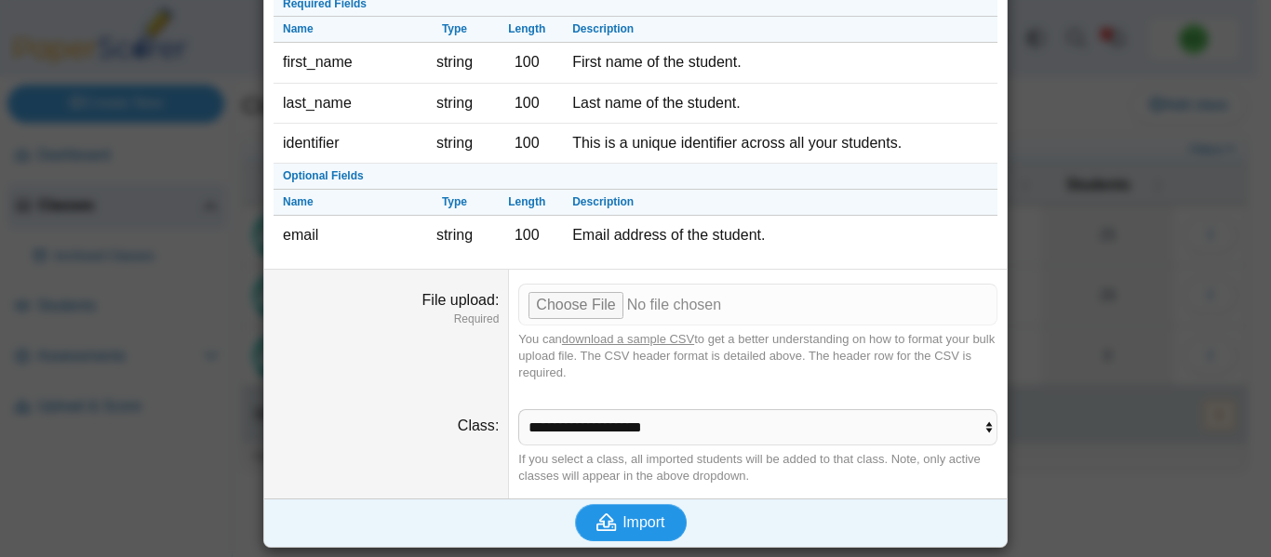
click at [601, 512] on use "submit" at bounding box center [608, 523] width 20 height 18
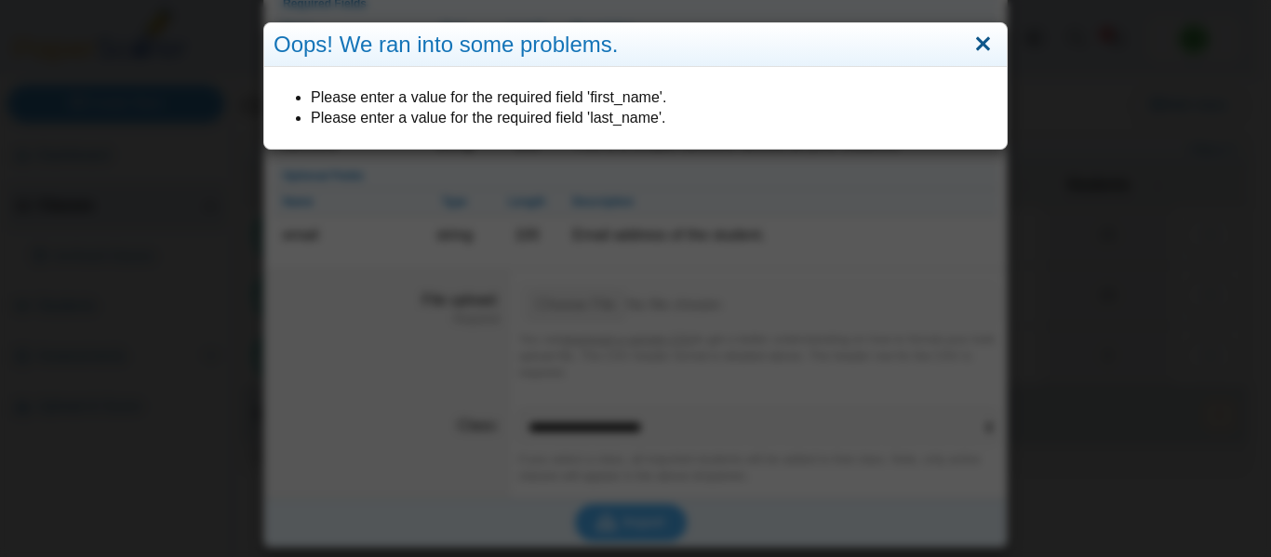
click at [980, 35] on link "Close" at bounding box center [983, 45] width 29 height 32
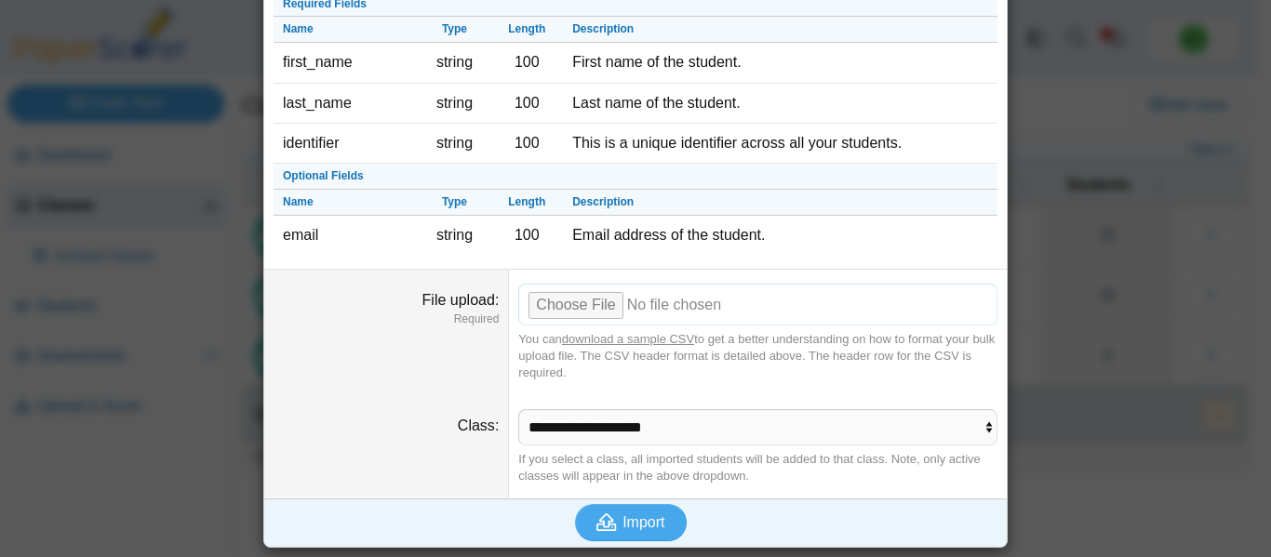
click at [582, 302] on input "File upload" at bounding box center [757, 304] width 479 height 41
click at [600, 512] on icon "submit" at bounding box center [607, 523] width 20 height 18
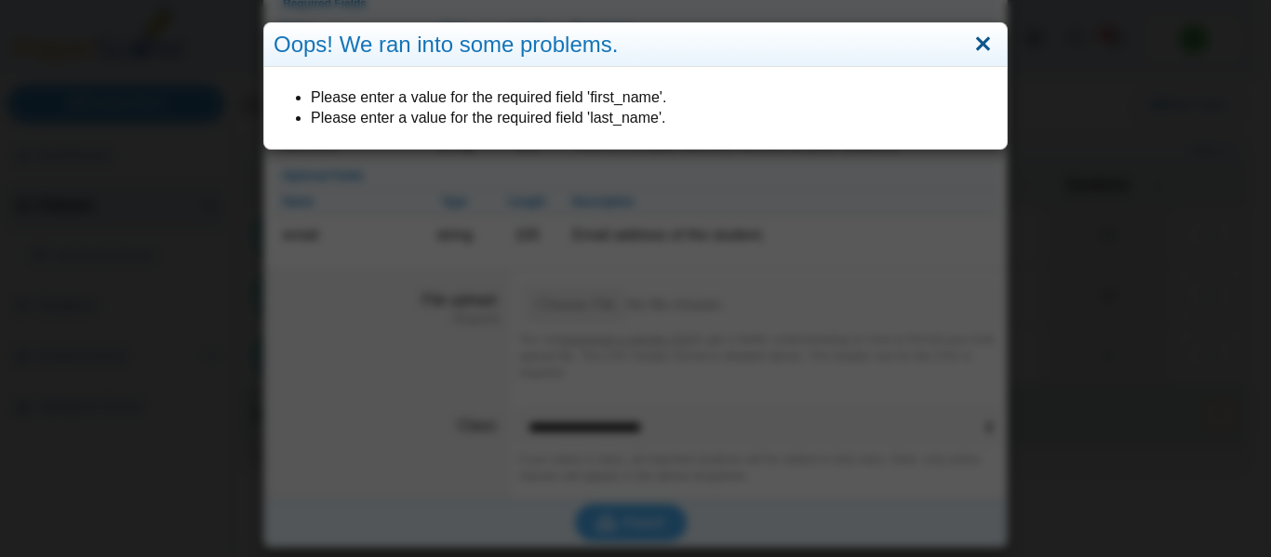
click at [979, 48] on link "Close" at bounding box center [983, 45] width 29 height 32
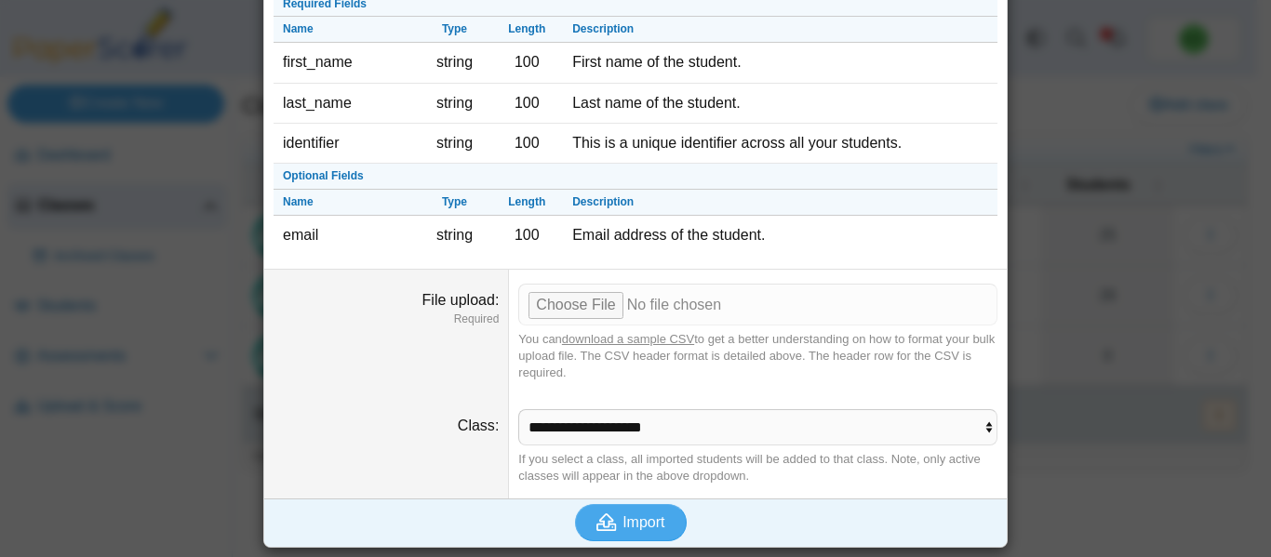
click at [1050, 416] on div "Bulk import students Required Fields Name Type Length Description first_name st…" at bounding box center [635, 278] width 1271 height 557
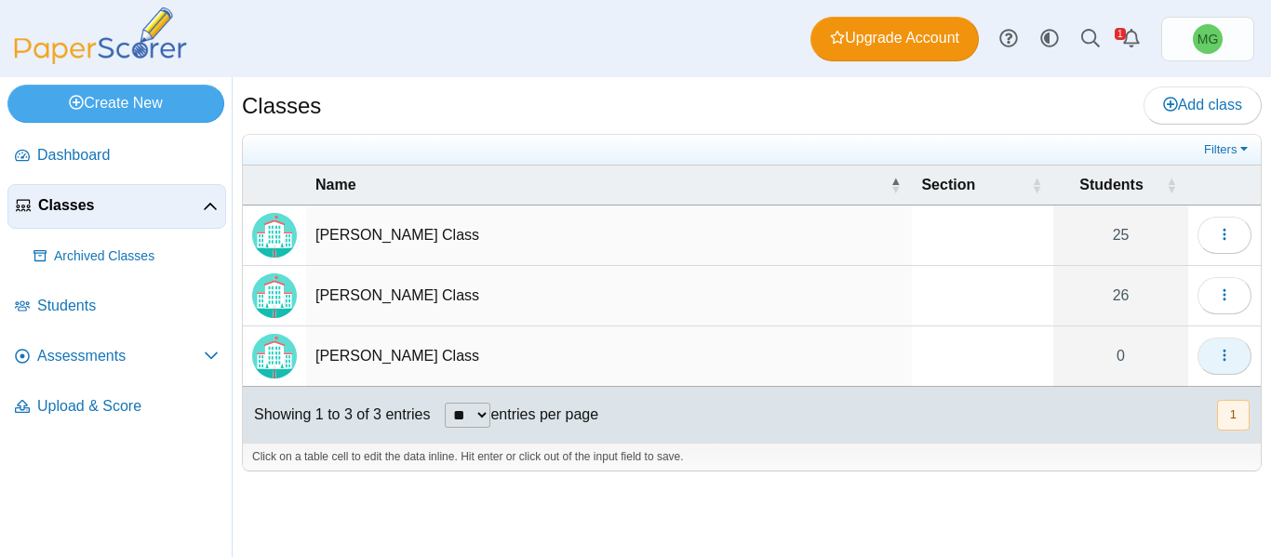
click at [1190, 359] on icon "button" at bounding box center [1224, 355] width 15 height 15
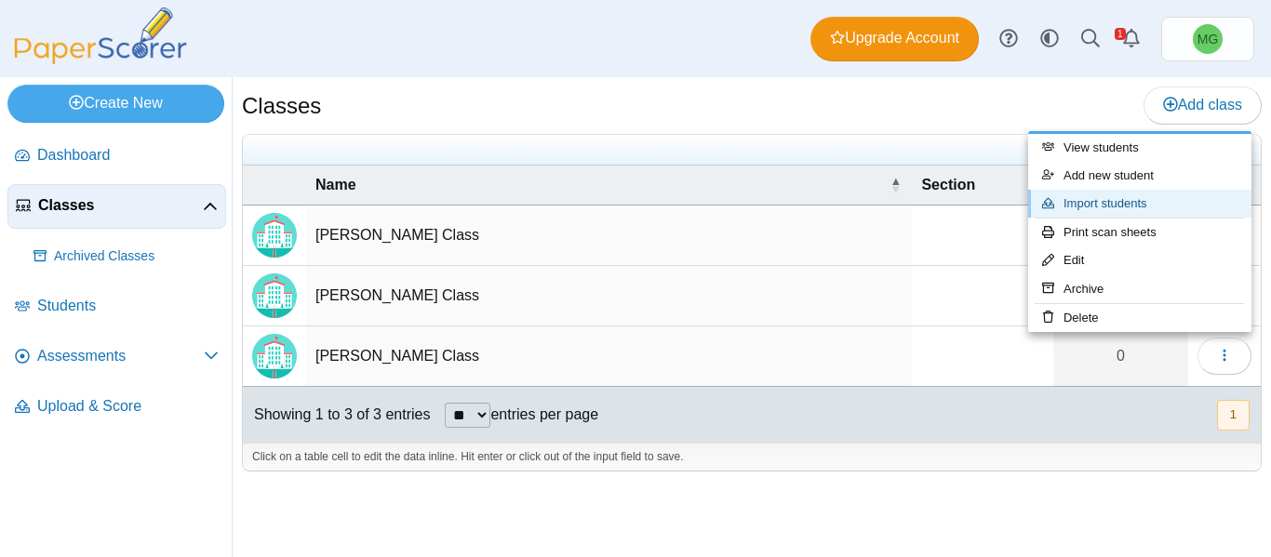
click at [1135, 212] on link "Import students" at bounding box center [1139, 204] width 223 height 28
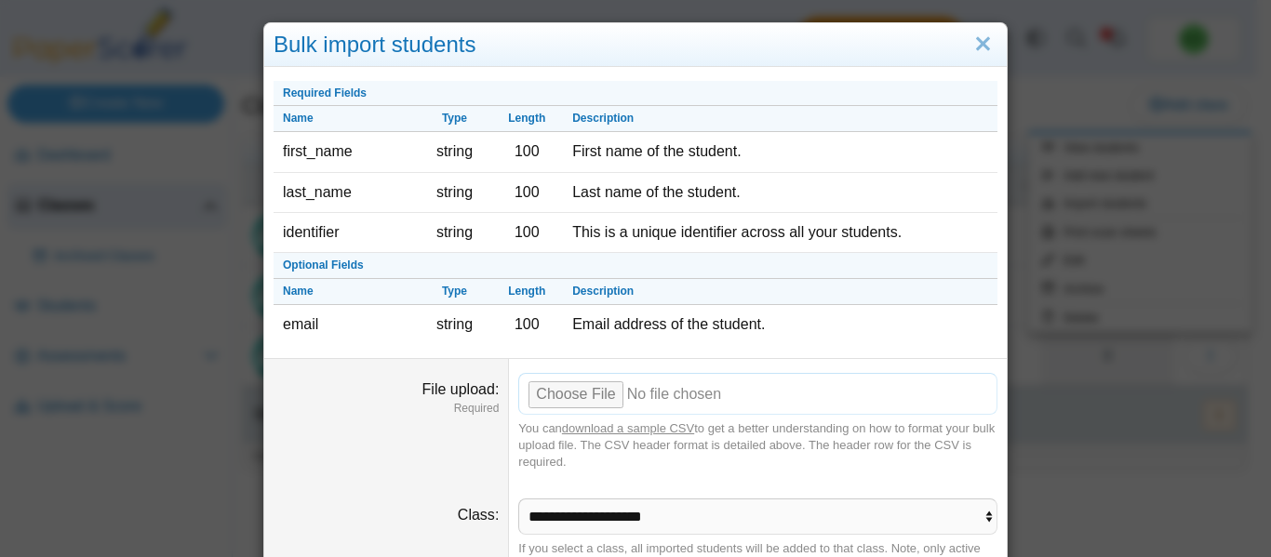
scroll to position [1, 0]
click at [580, 395] on input "File upload" at bounding box center [757, 392] width 479 height 41
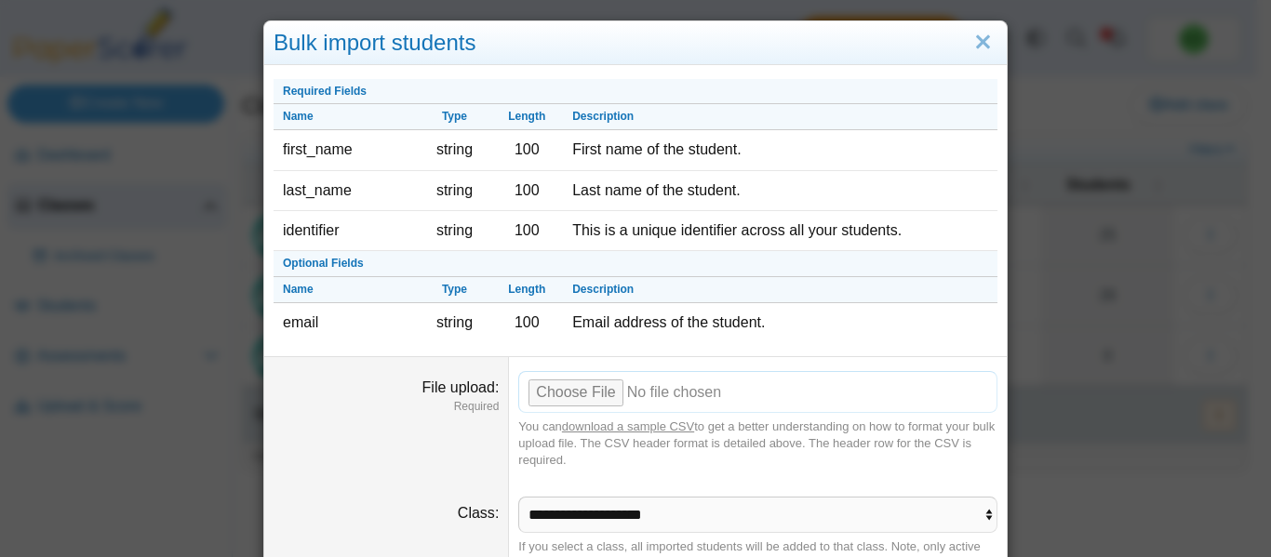
scroll to position [89, 0]
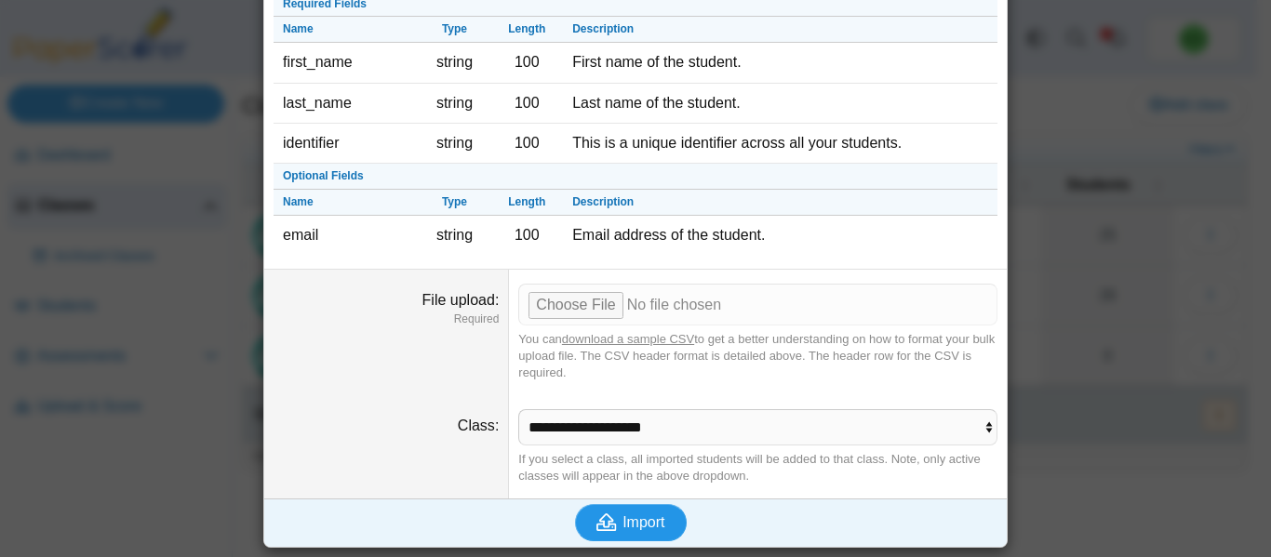
click at [632, 512] on span "Import" at bounding box center [644, 523] width 42 height 16
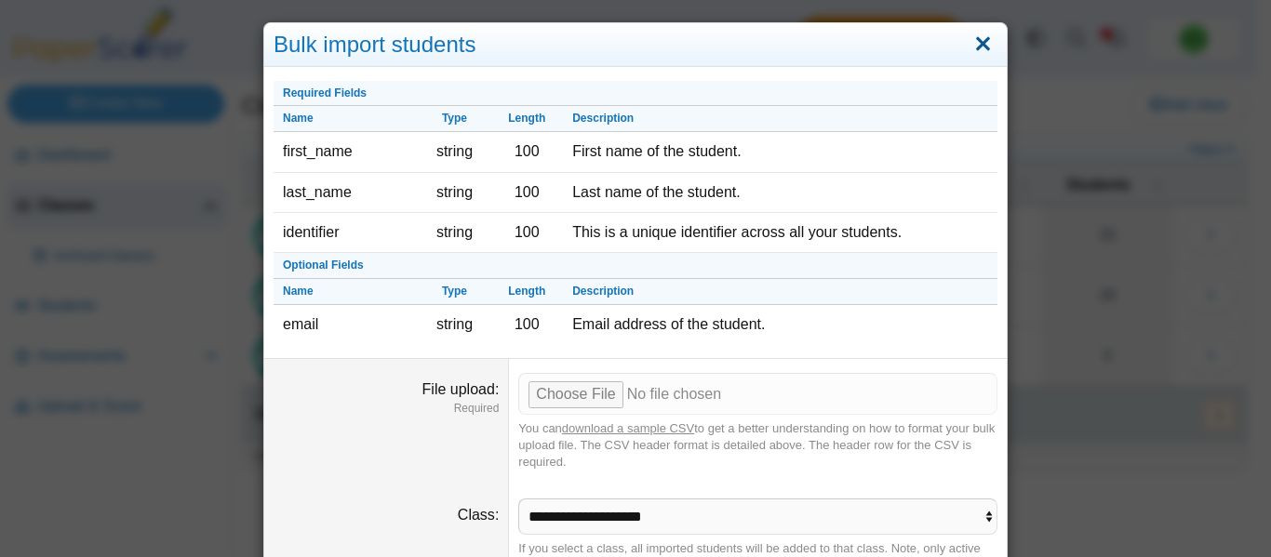
click at [981, 47] on link "Close" at bounding box center [983, 45] width 29 height 32
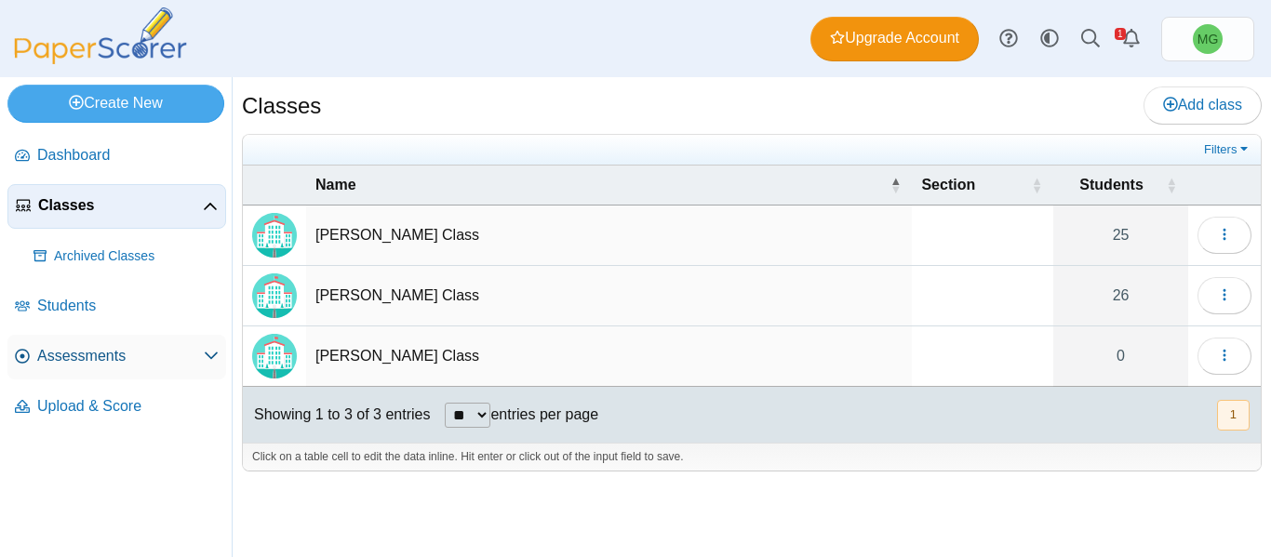
click at [88, 351] on span "Assessments" at bounding box center [120, 356] width 167 height 20
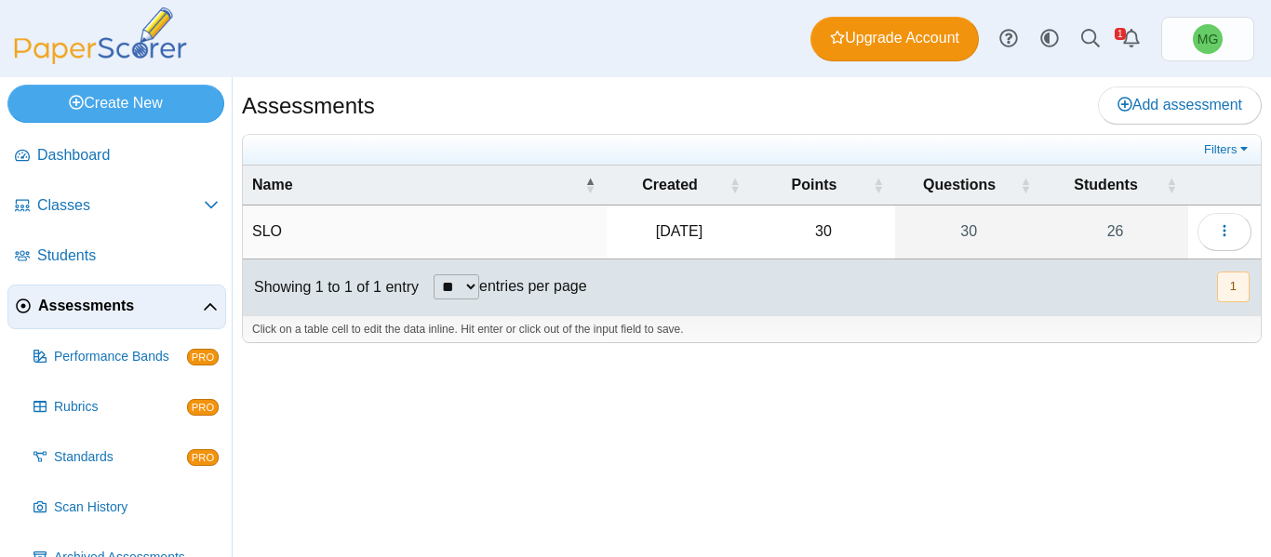
click at [259, 235] on td "SLO" at bounding box center [425, 232] width 364 height 53
click at [1214, 231] on button "button" at bounding box center [1225, 231] width 54 height 37
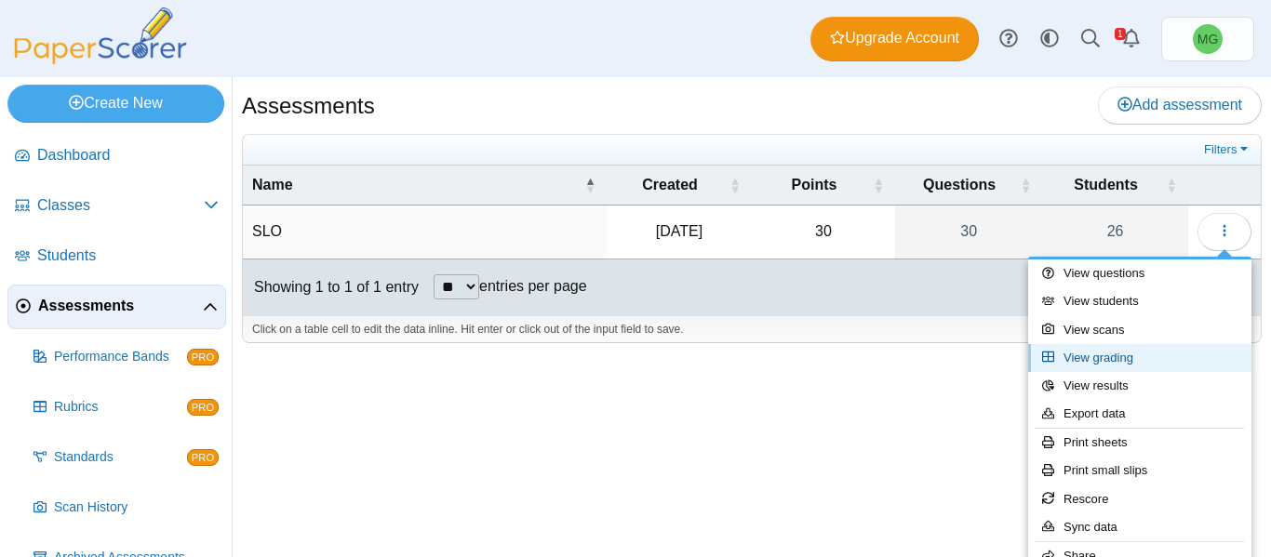
click at [1132, 357] on link "View grading" at bounding box center [1139, 358] width 223 height 28
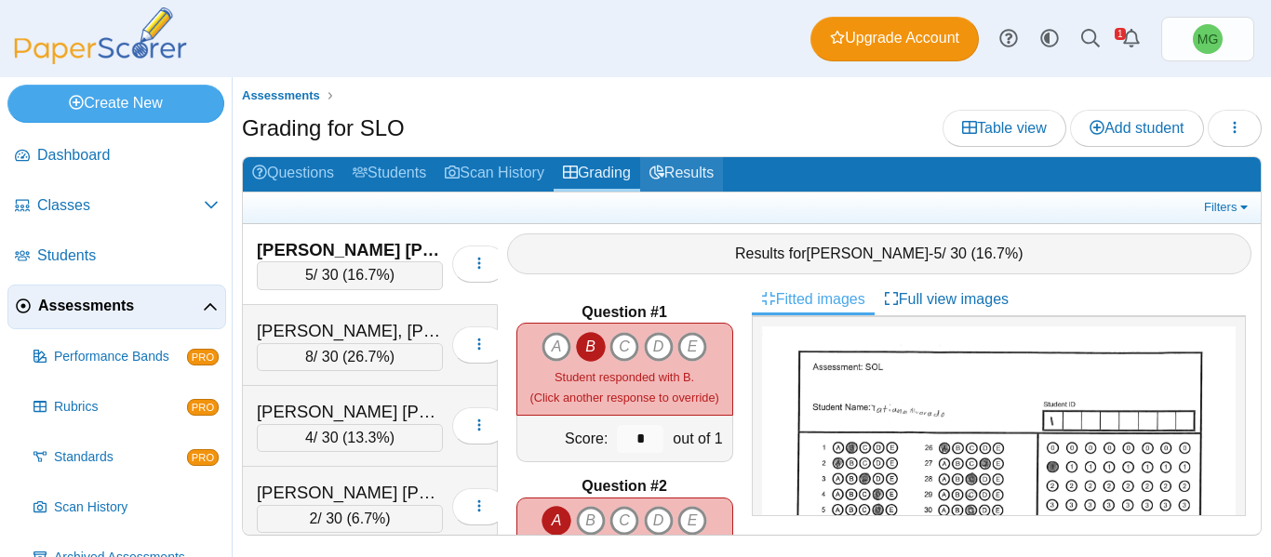
click at [688, 166] on link "Results" at bounding box center [681, 174] width 83 height 34
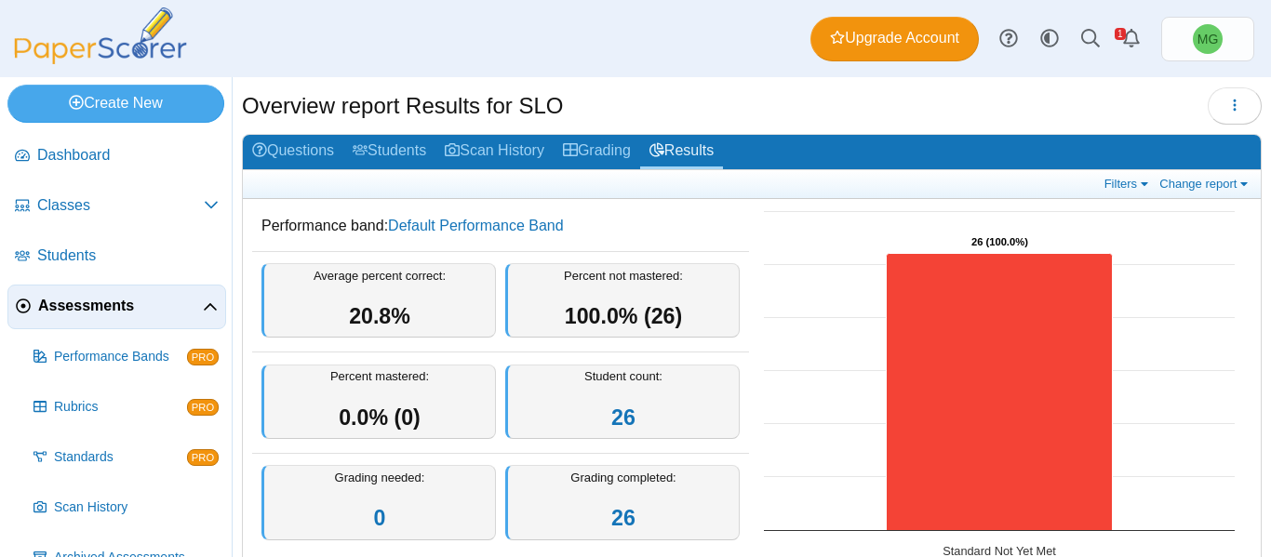
scroll to position [20, 0]
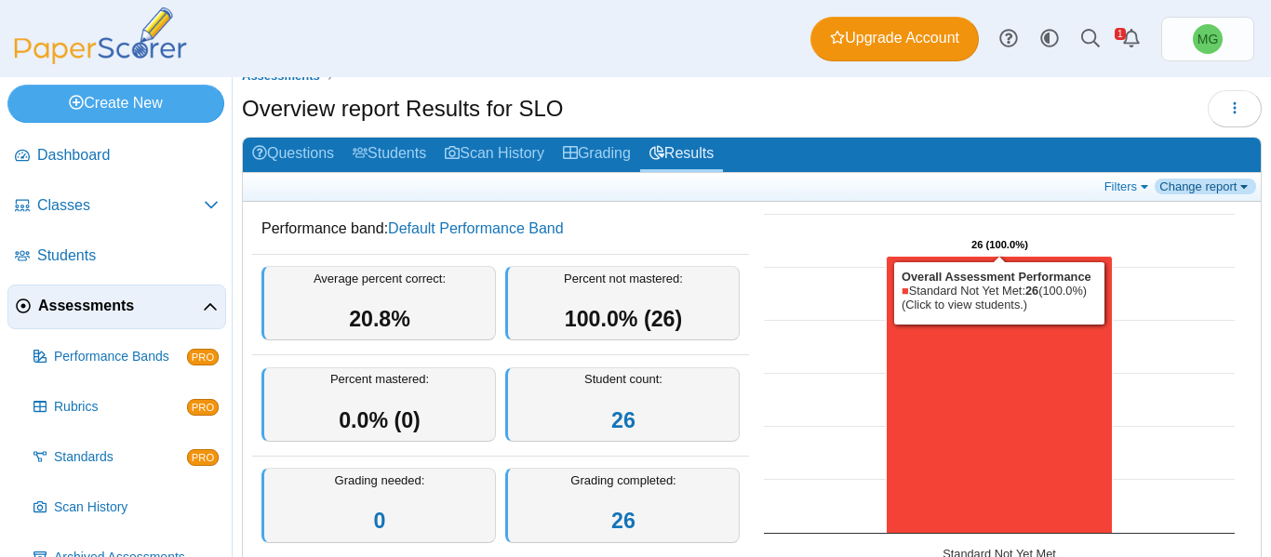
click at [1205, 191] on link "Change report" at bounding box center [1205, 187] width 101 height 16
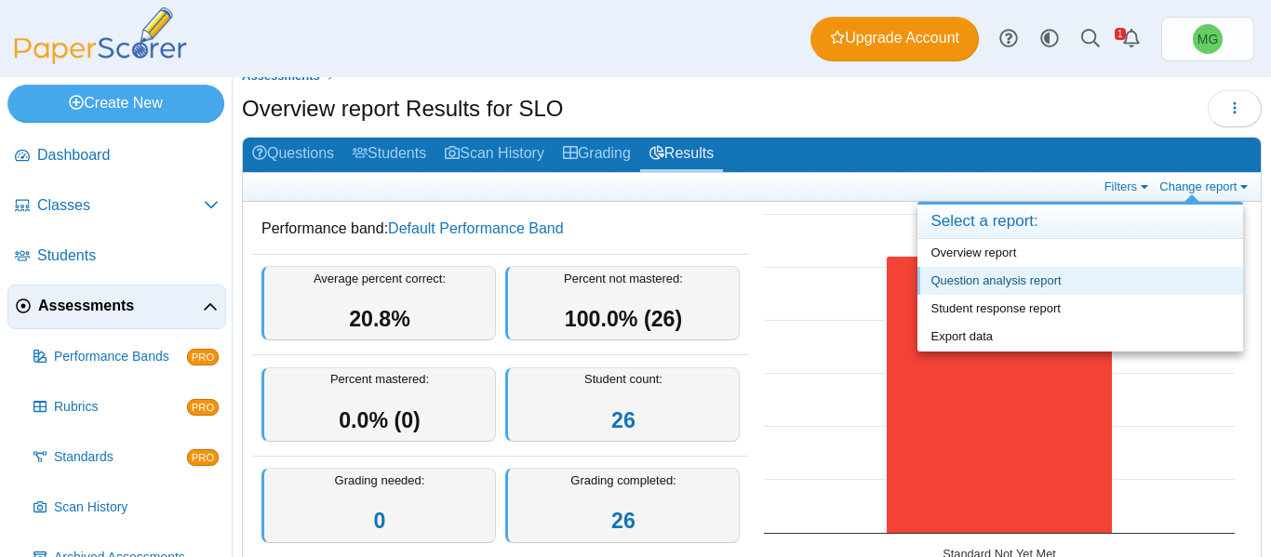
click at [1091, 291] on link "Question analysis report" at bounding box center [1081, 281] width 326 height 28
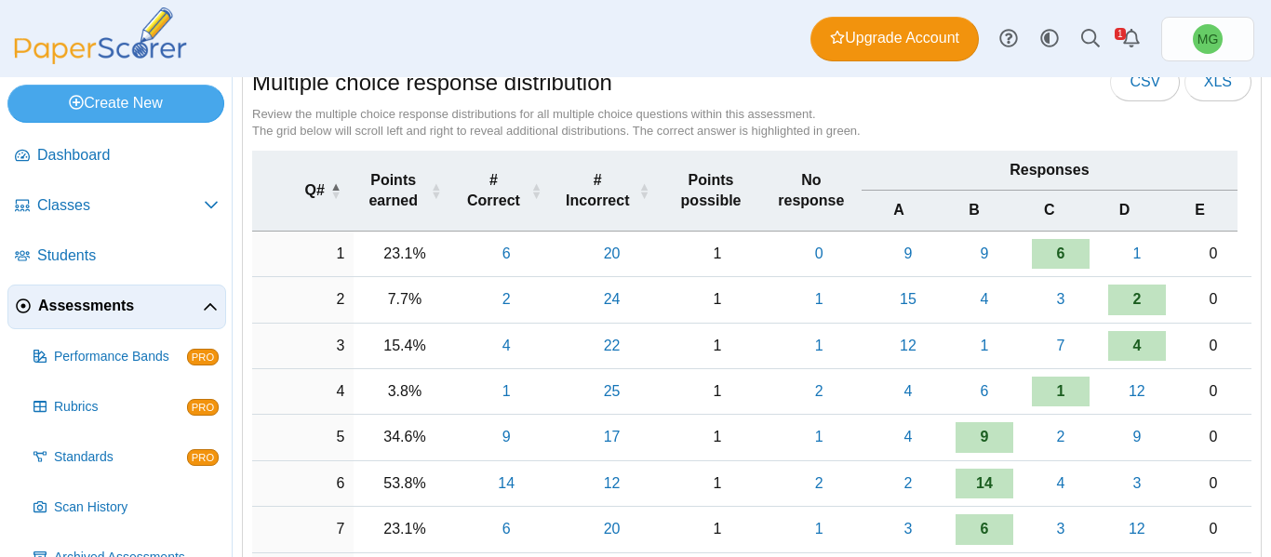
scroll to position [157, 0]
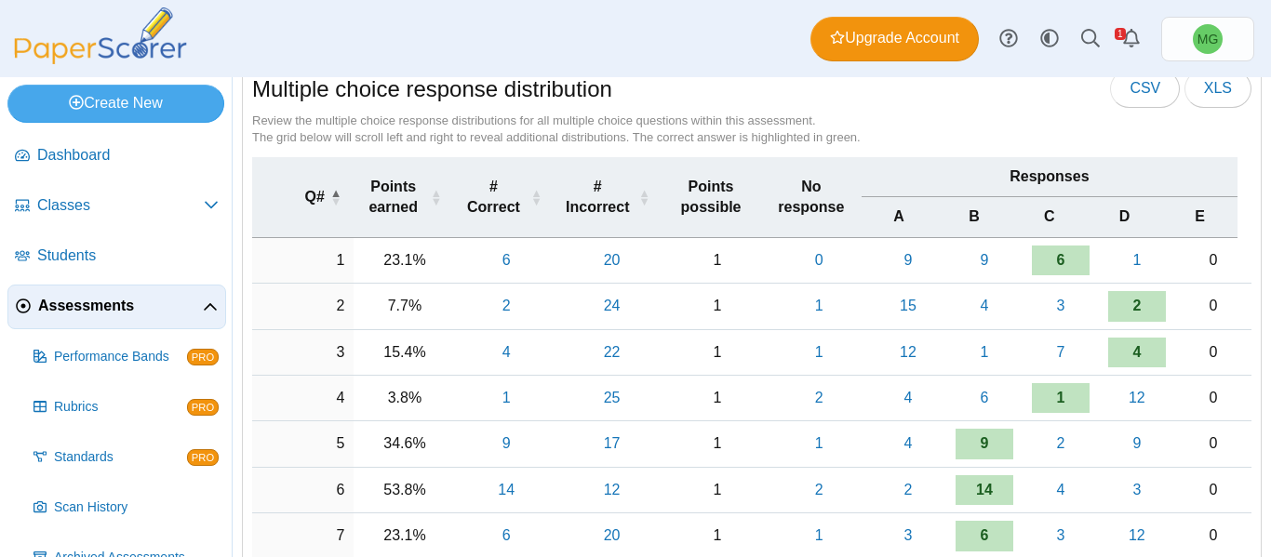
click at [1175, 305] on td "0" at bounding box center [1213, 307] width 76 height 46
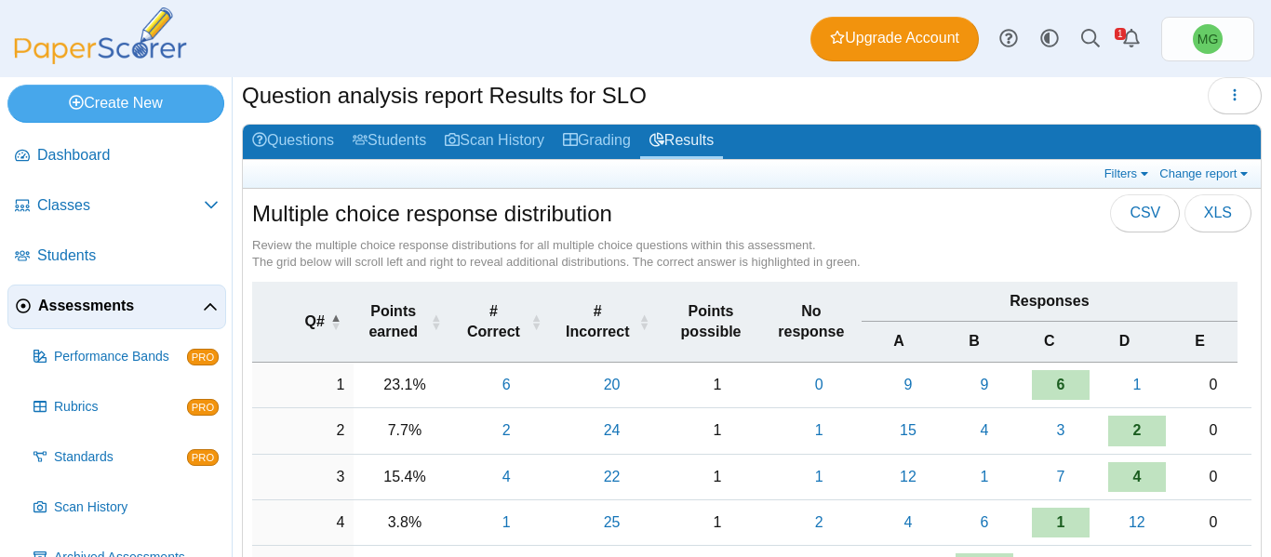
scroll to position [28, 0]
